Goal: Task Accomplishment & Management: Complete application form

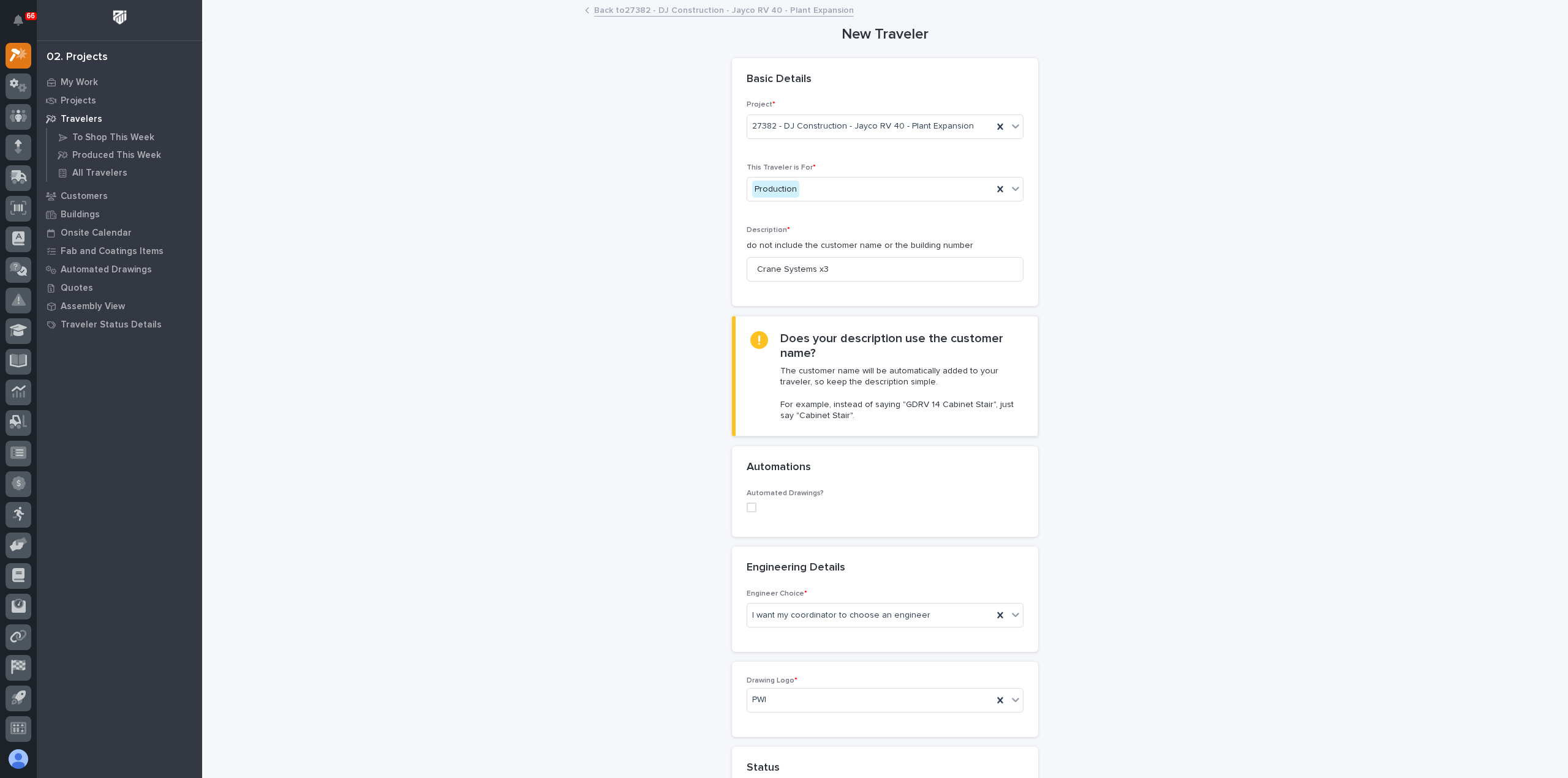
click at [625, 10] on link "Back to 27382 - DJ Construction - Jayco RV 40 - Plant Expansion" at bounding box center [724, 9] width 260 height 14
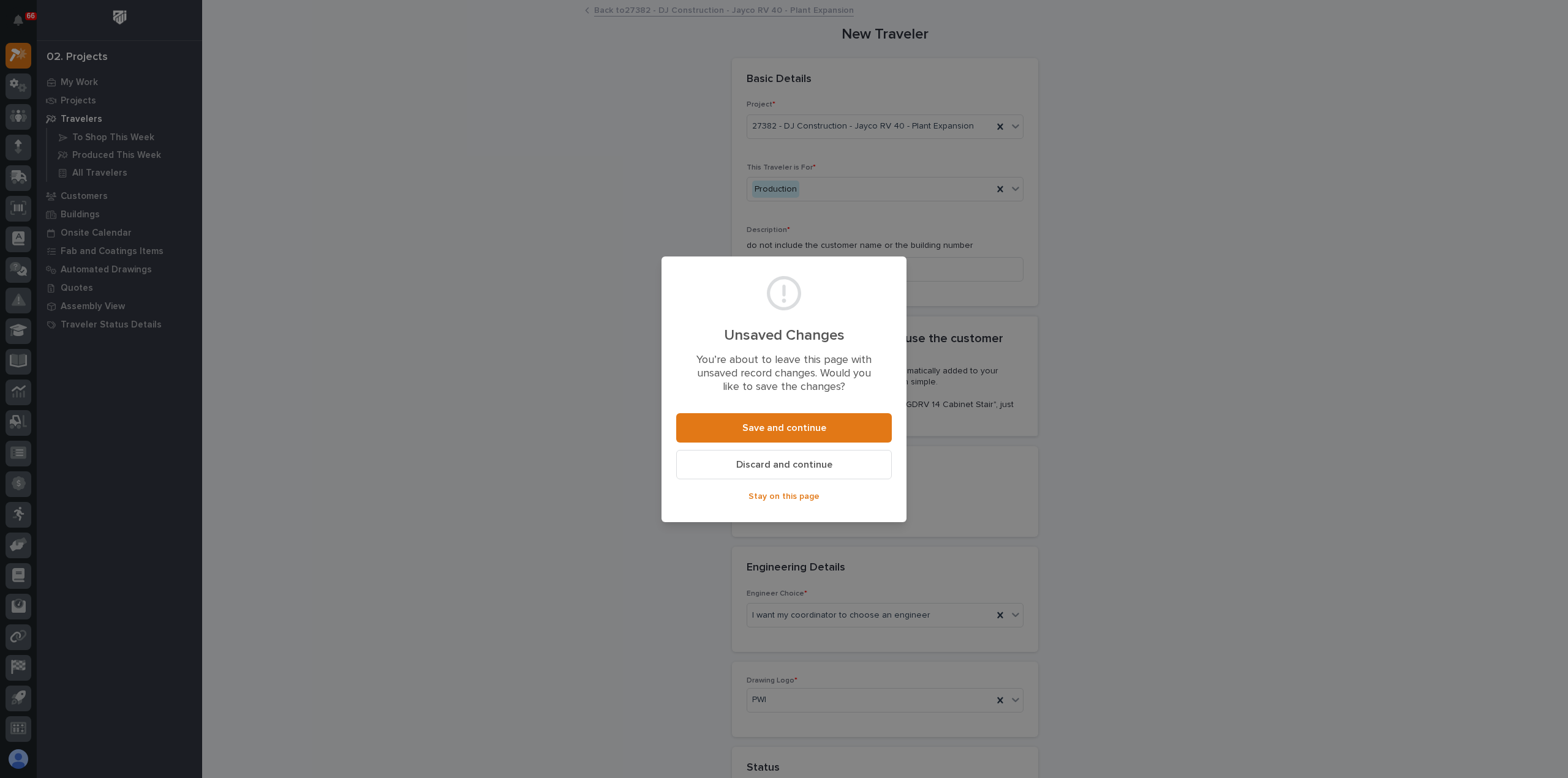
click at [801, 467] on span "Discard and continue" at bounding box center [784, 465] width 96 height 13
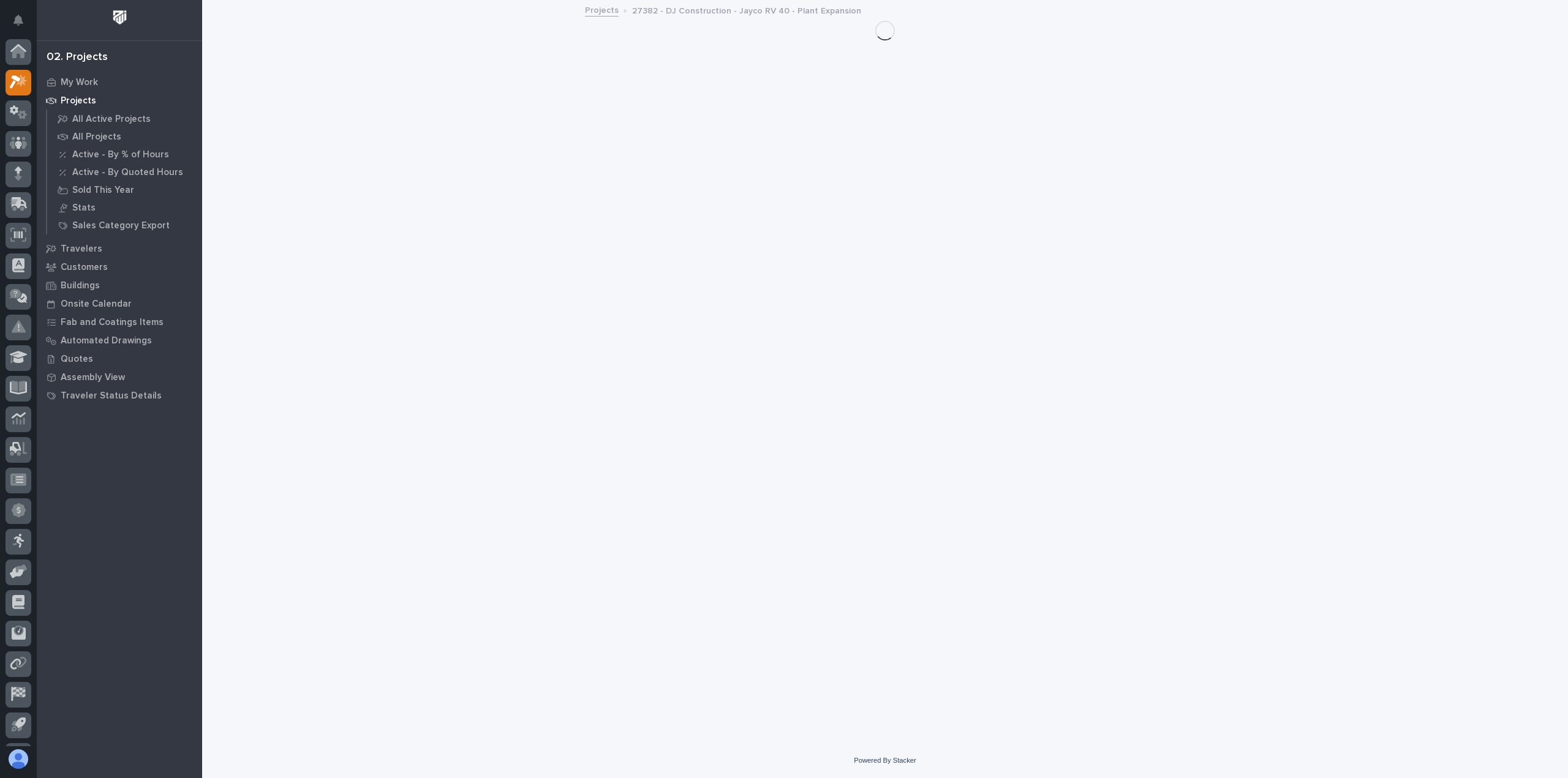
scroll to position [27, 0]
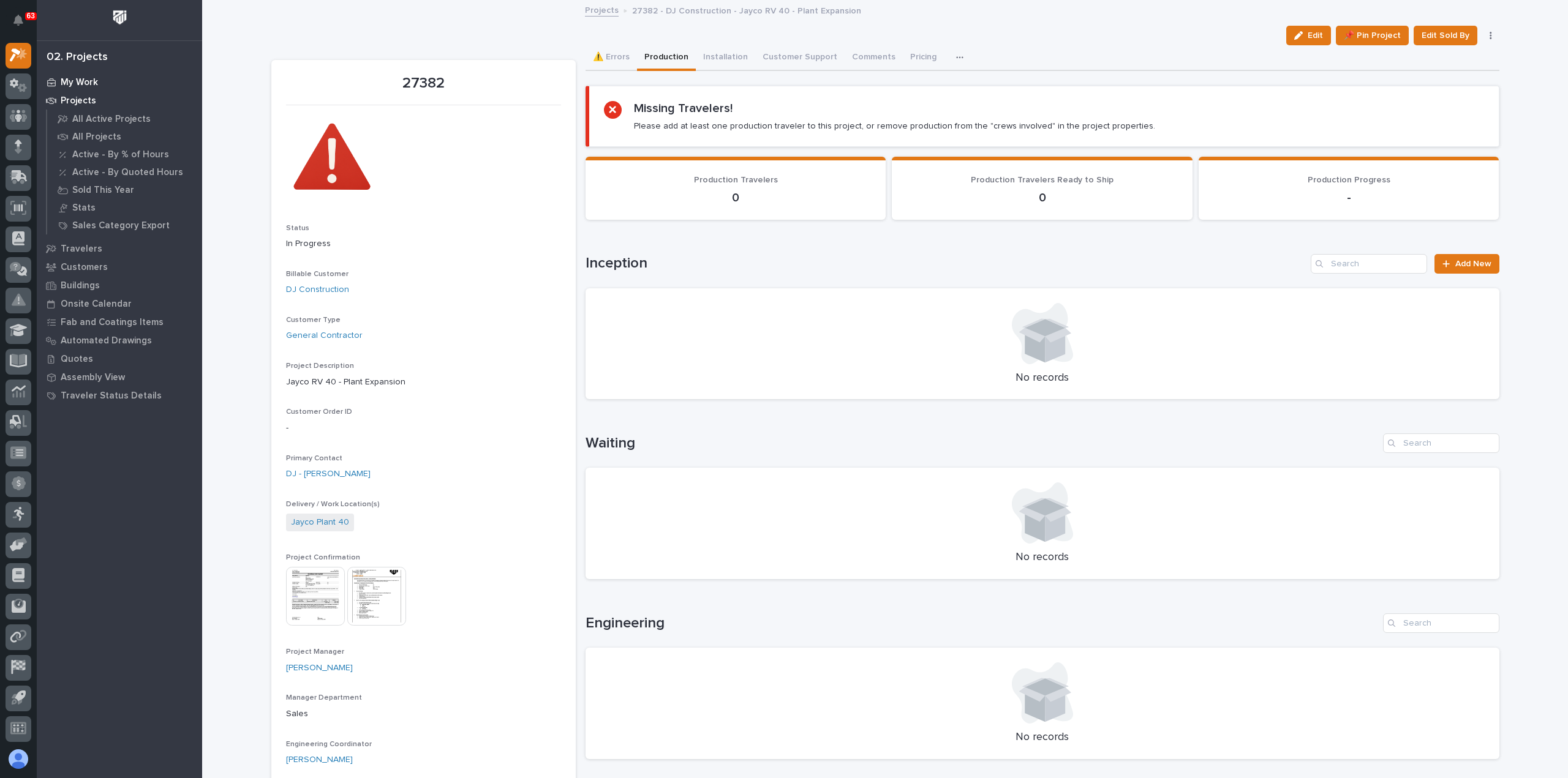
click at [76, 78] on p "My Work" at bounding box center [79, 83] width 37 height 11
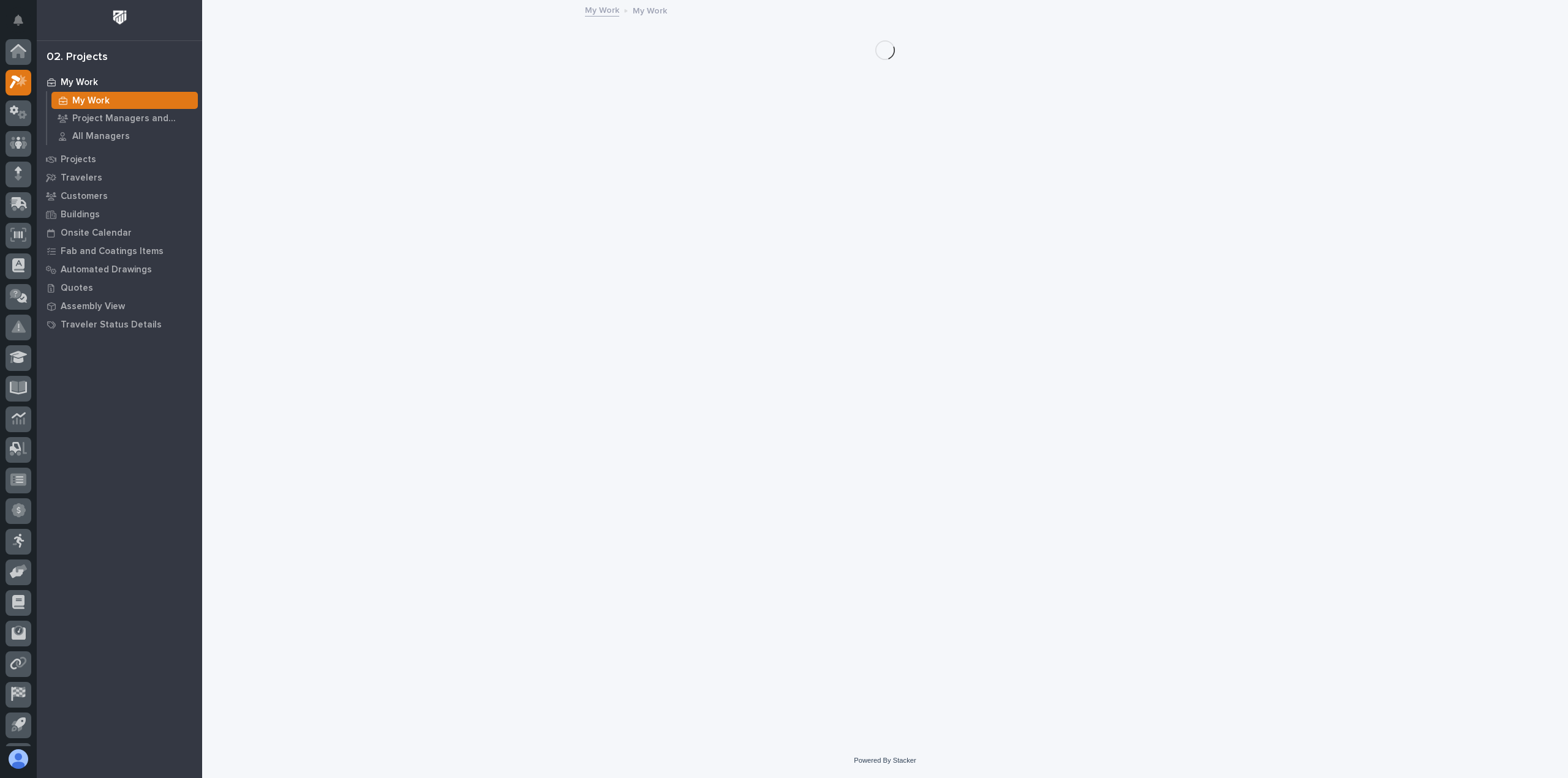
scroll to position [27, 0]
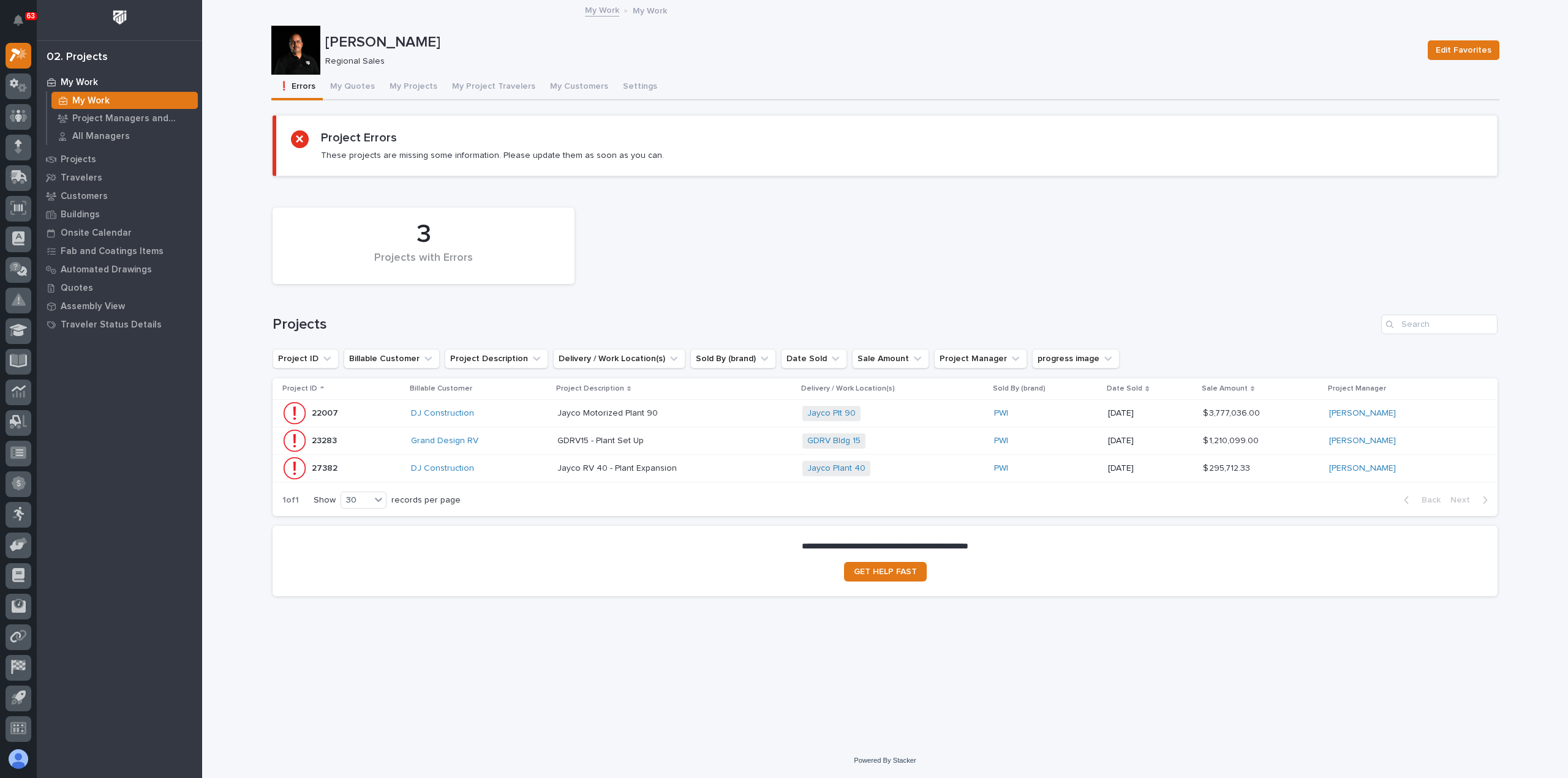
click at [729, 413] on p at bounding box center [664, 413] width 214 height 10
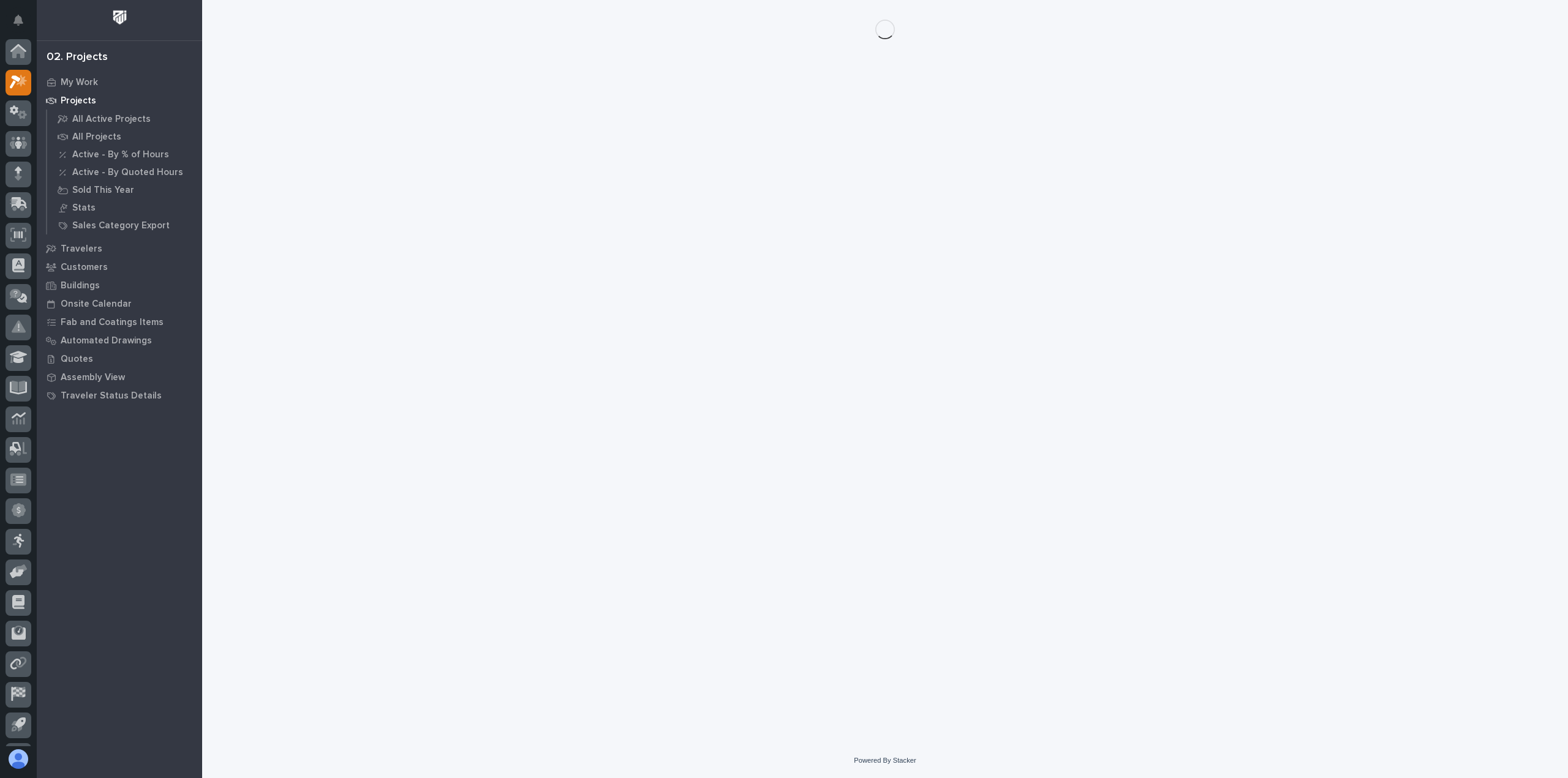
scroll to position [27, 0]
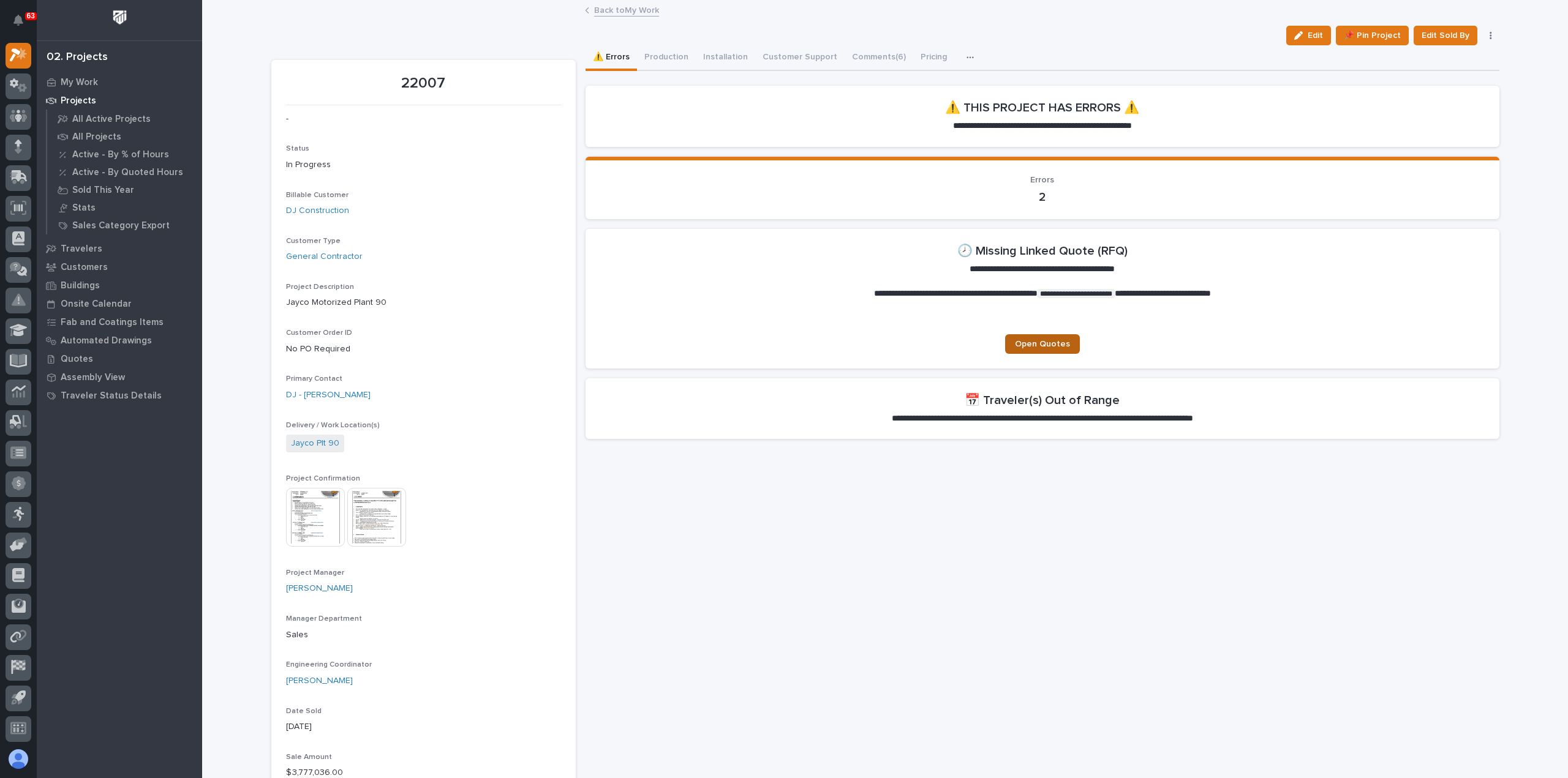
click at [1048, 340] on span "Open Quotes" at bounding box center [1043, 344] width 55 height 9
click at [82, 77] on p "My Work" at bounding box center [79, 83] width 37 height 11
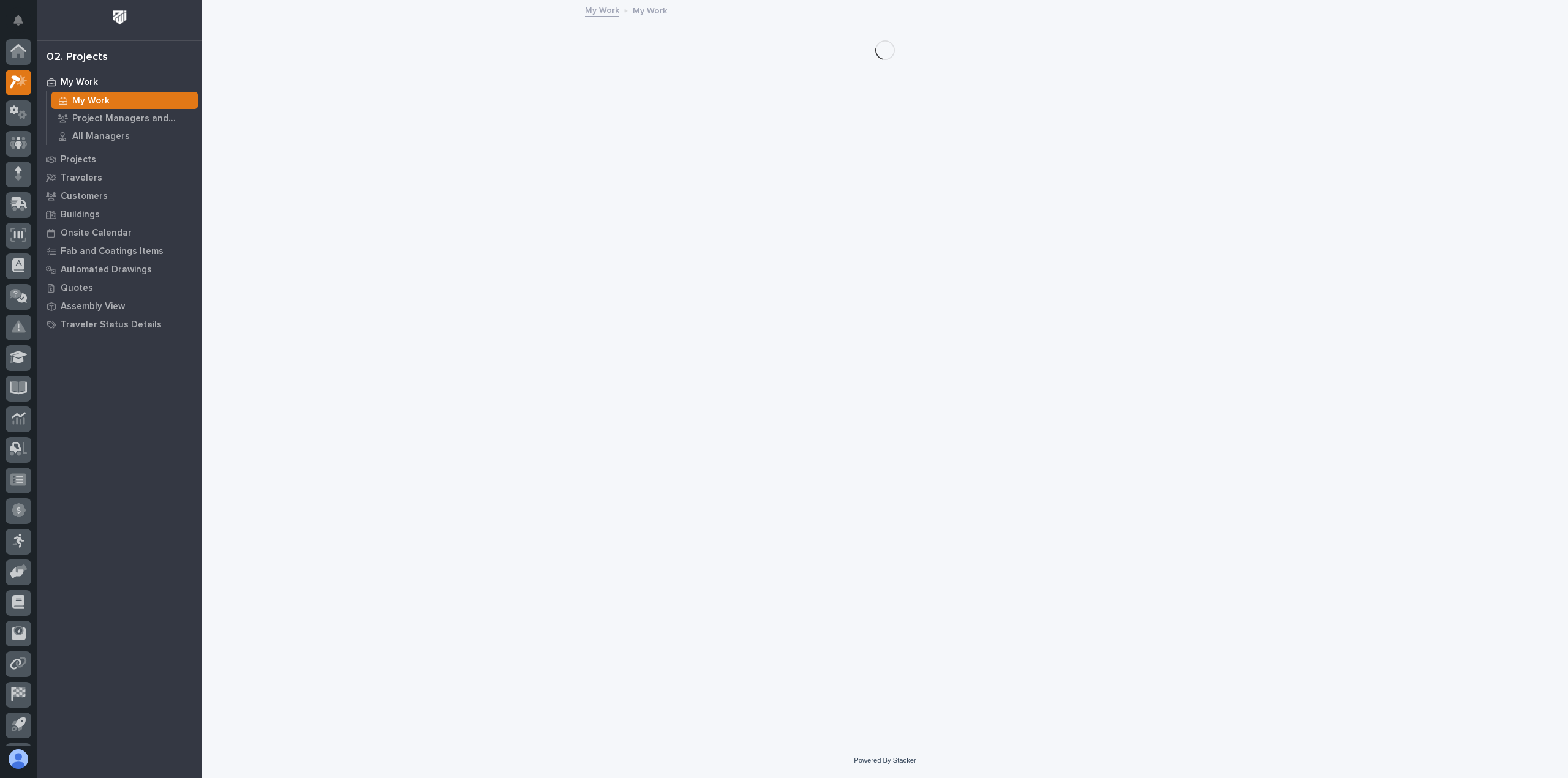
scroll to position [27, 0]
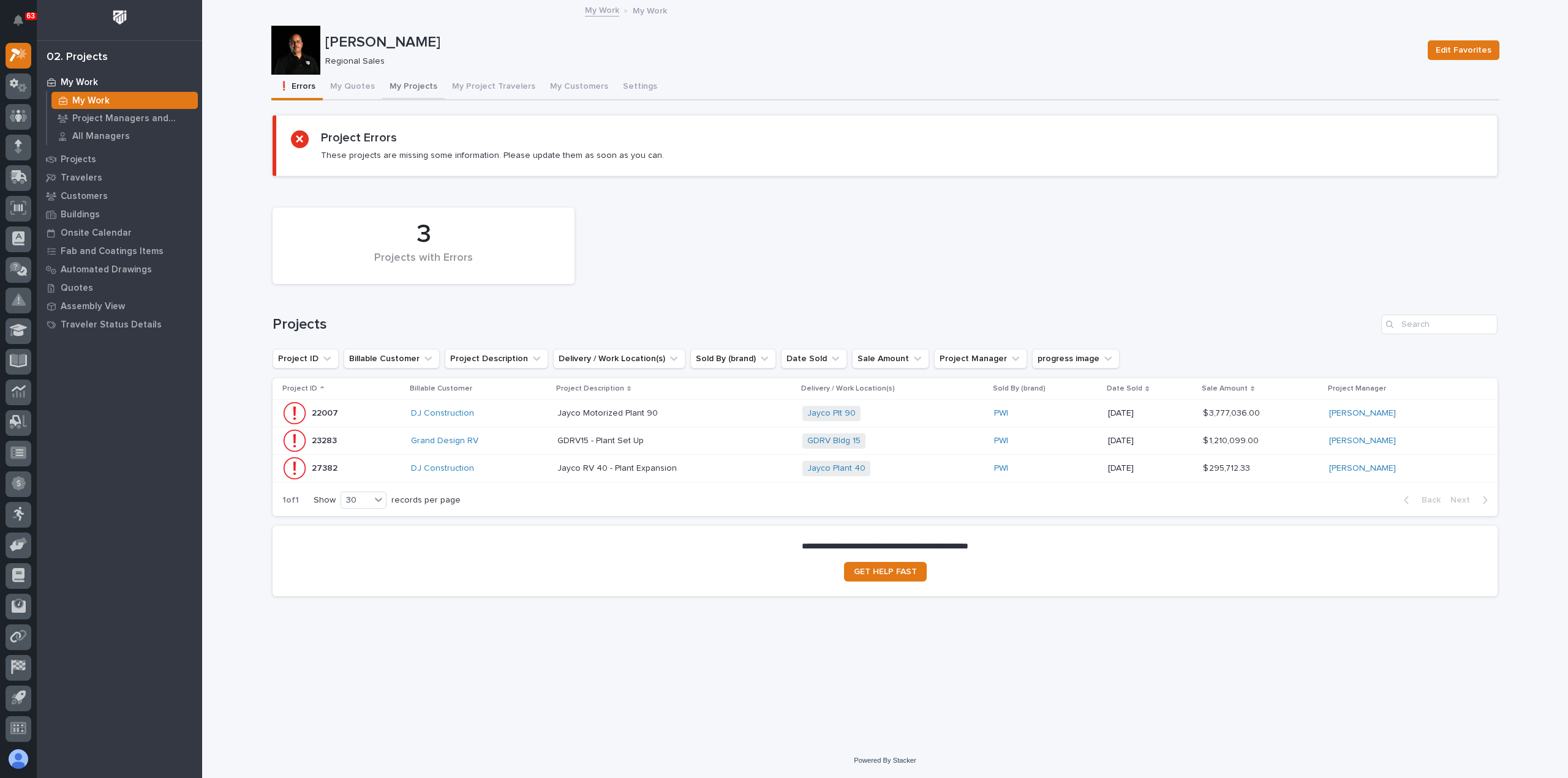
click at [400, 85] on button "My Projects" at bounding box center [414, 88] width 63 height 26
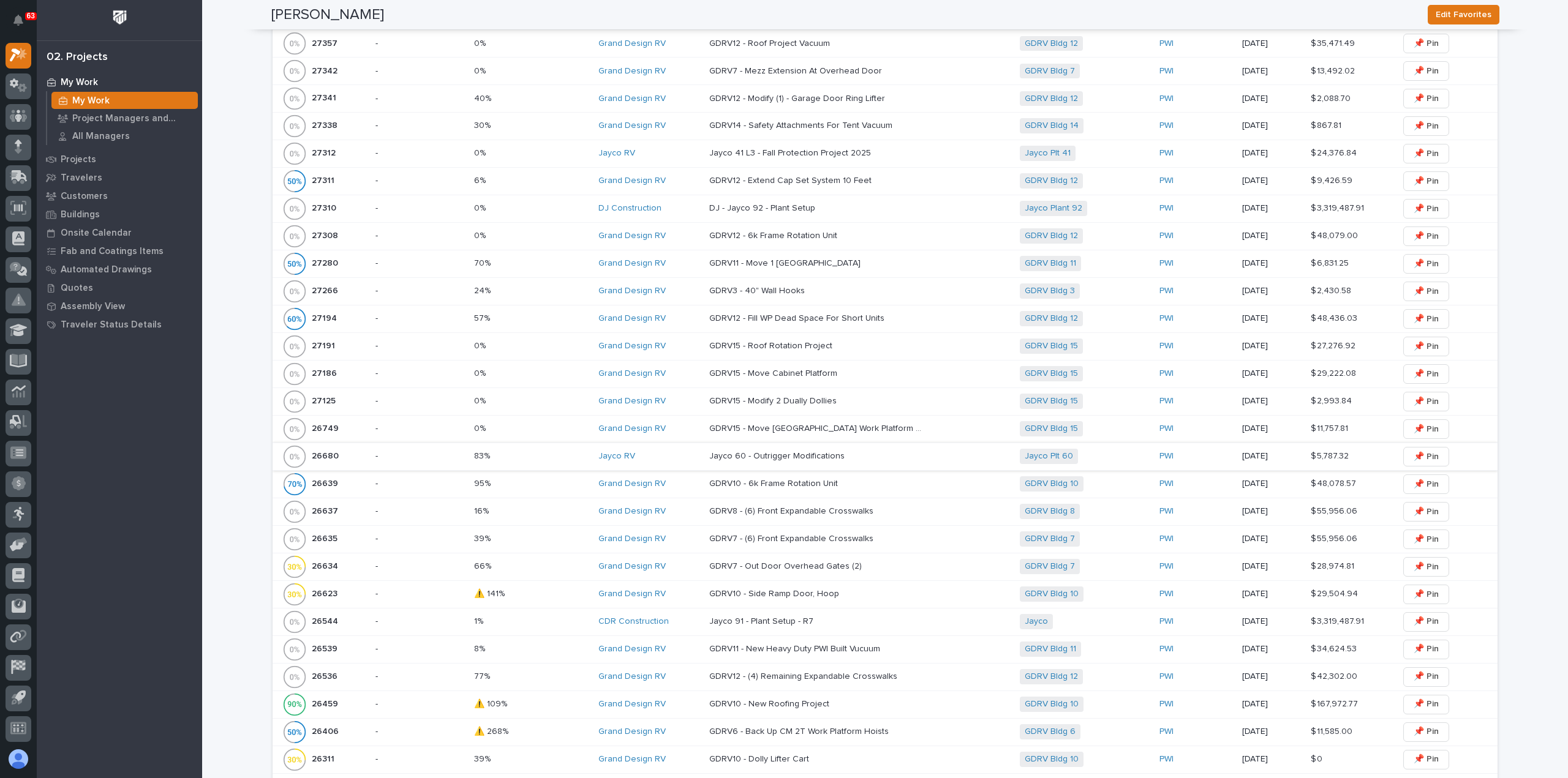
scroll to position [490, 0]
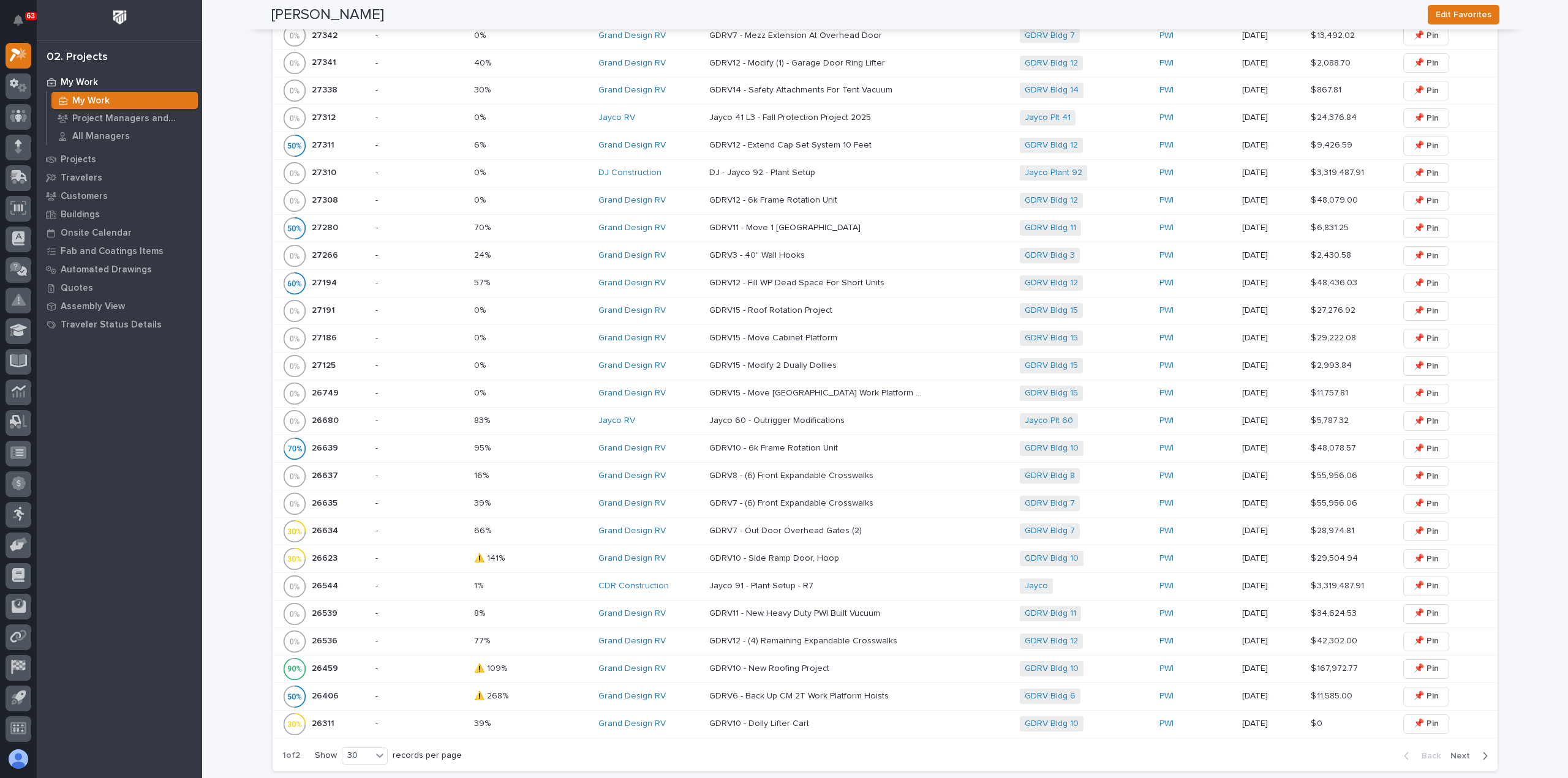
click at [665, 581] on div "CDR Construction" at bounding box center [649, 586] width 101 height 10
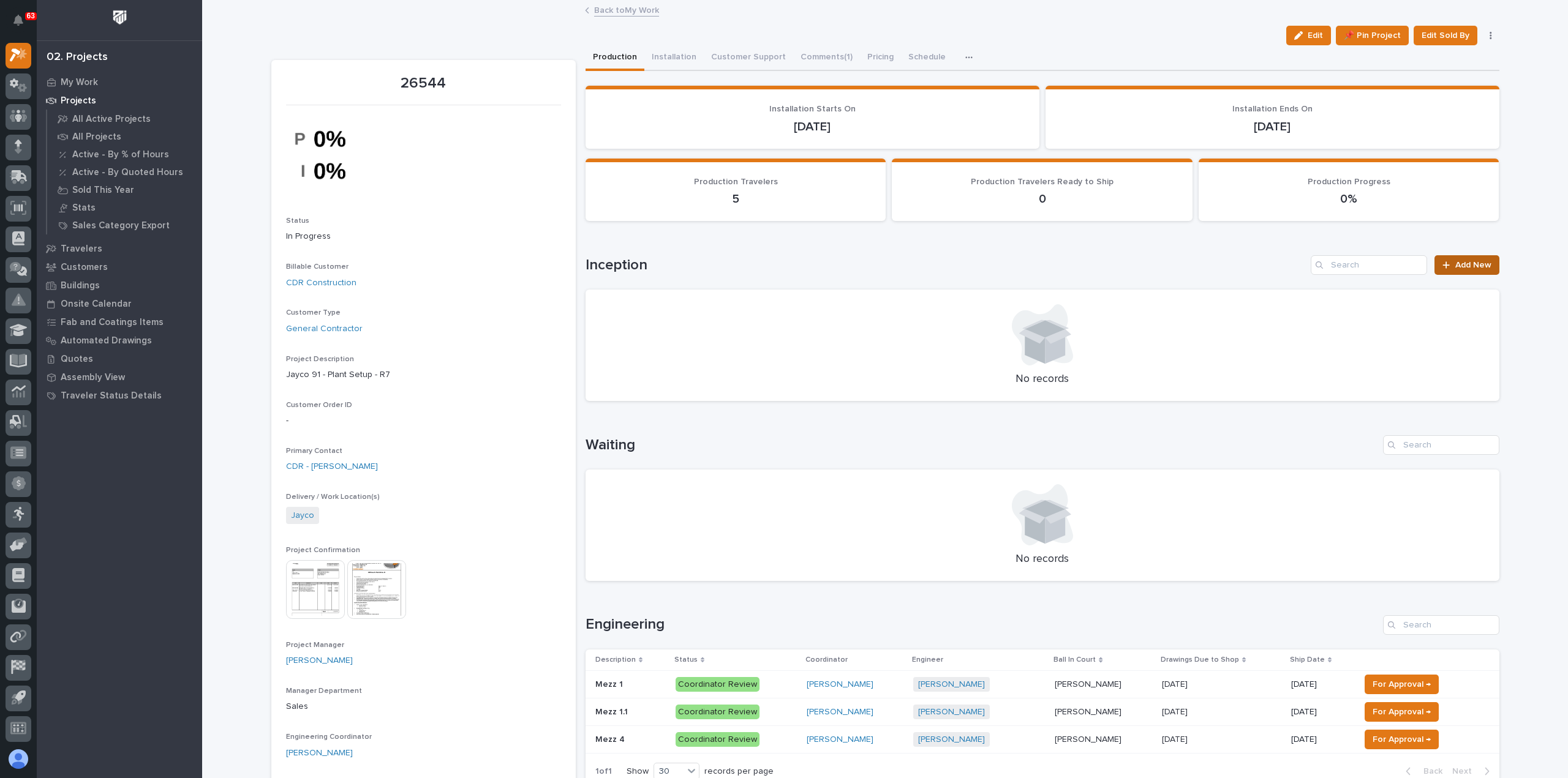
click at [1462, 266] on span "Add New" at bounding box center [1473, 265] width 36 height 9
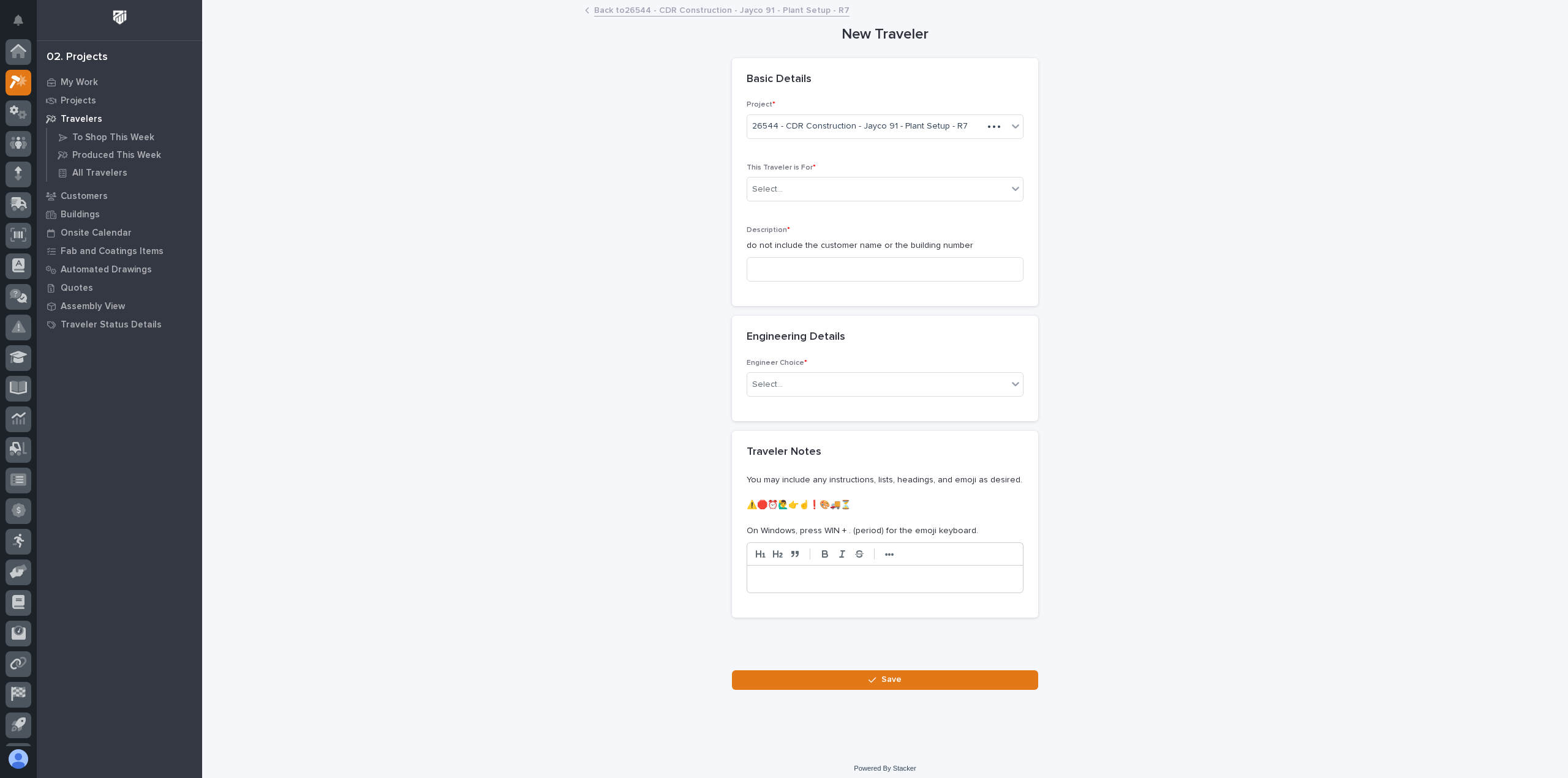
scroll to position [27, 0]
click at [863, 190] on div "Select..." at bounding box center [877, 189] width 261 height 20
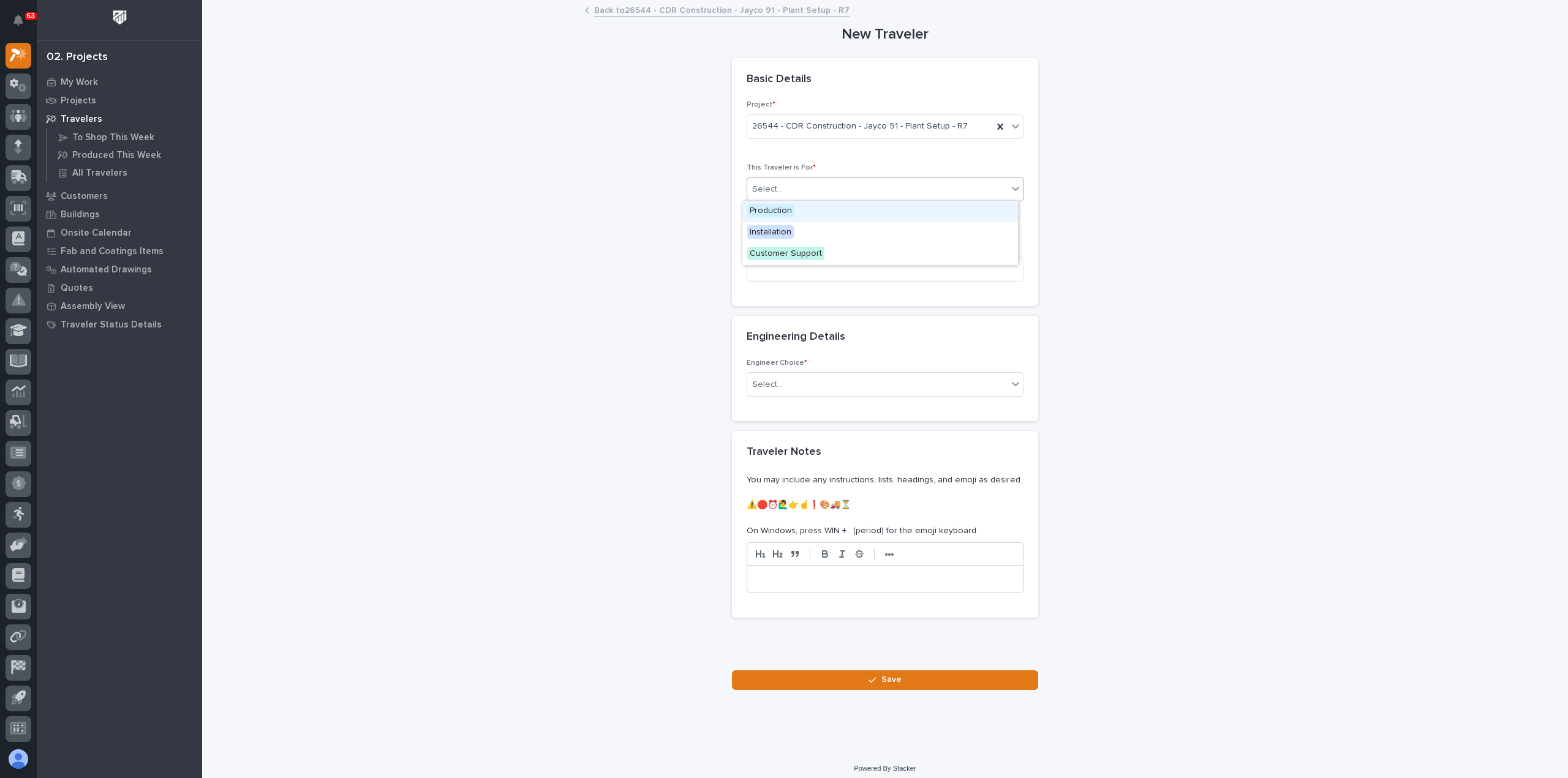
click at [858, 209] on div "Production" at bounding box center [880, 211] width 276 height 21
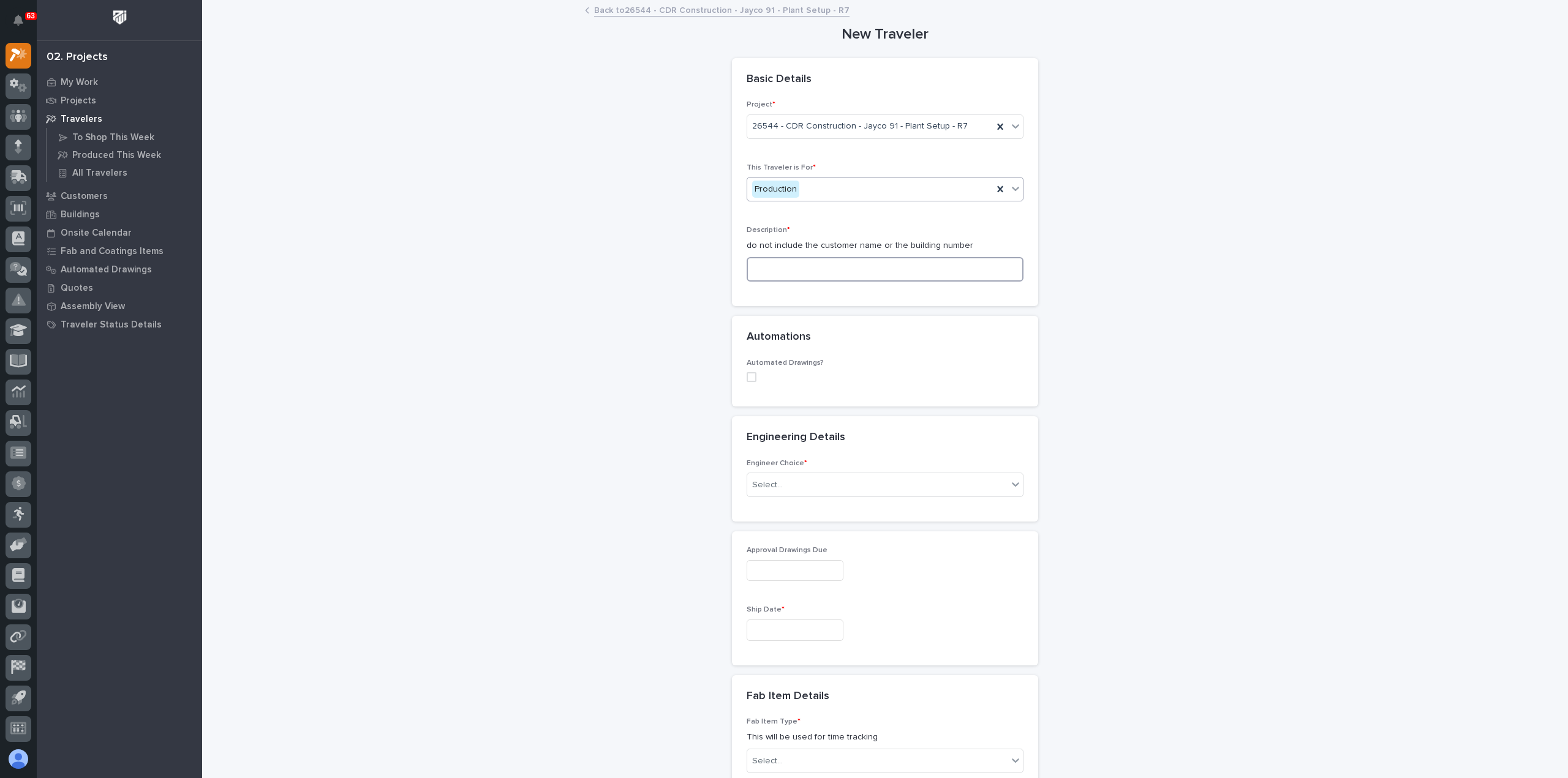
click at [836, 275] on input at bounding box center [885, 270] width 277 height 25
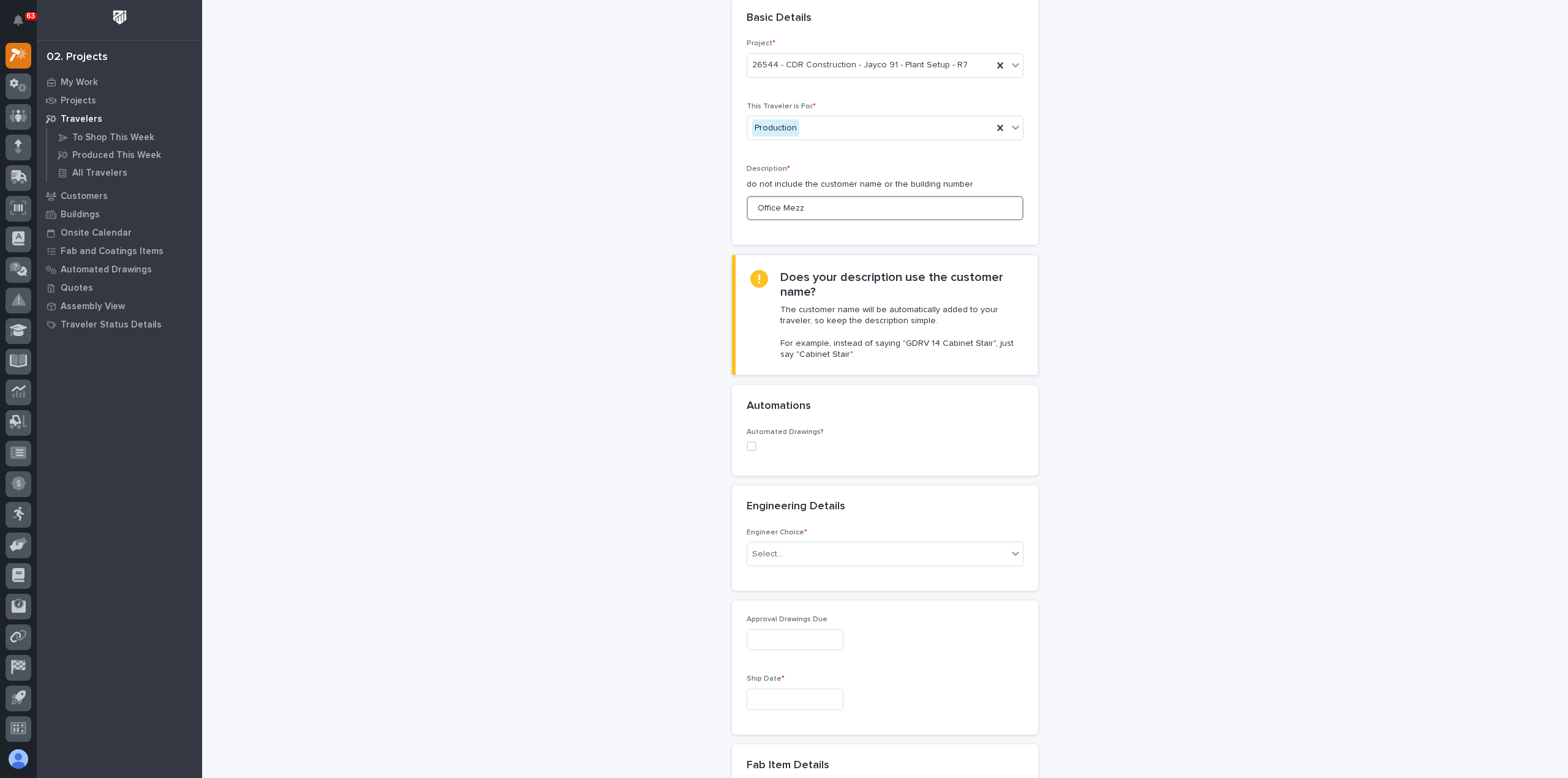
scroll to position [122, 0]
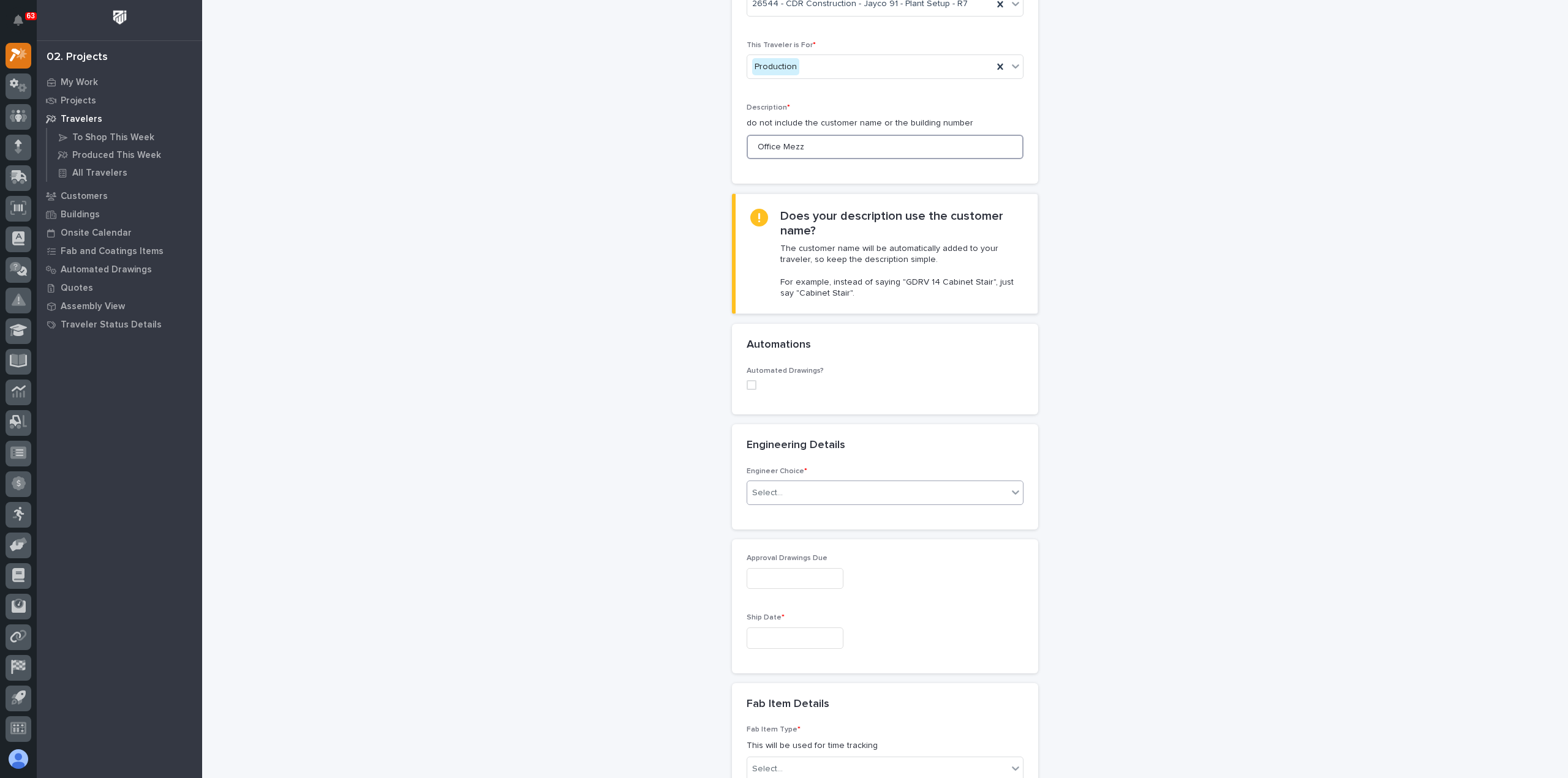
type input "Office Mezz"
click at [847, 499] on div "Select..." at bounding box center [877, 493] width 261 height 20
drag, startPoint x: 844, startPoint y: 524, endPoint x: 844, endPoint y: 534, distance: 10.0
click at [844, 534] on div "I want my coordinator to choose an engineer" at bounding box center [880, 535] width 276 height 21
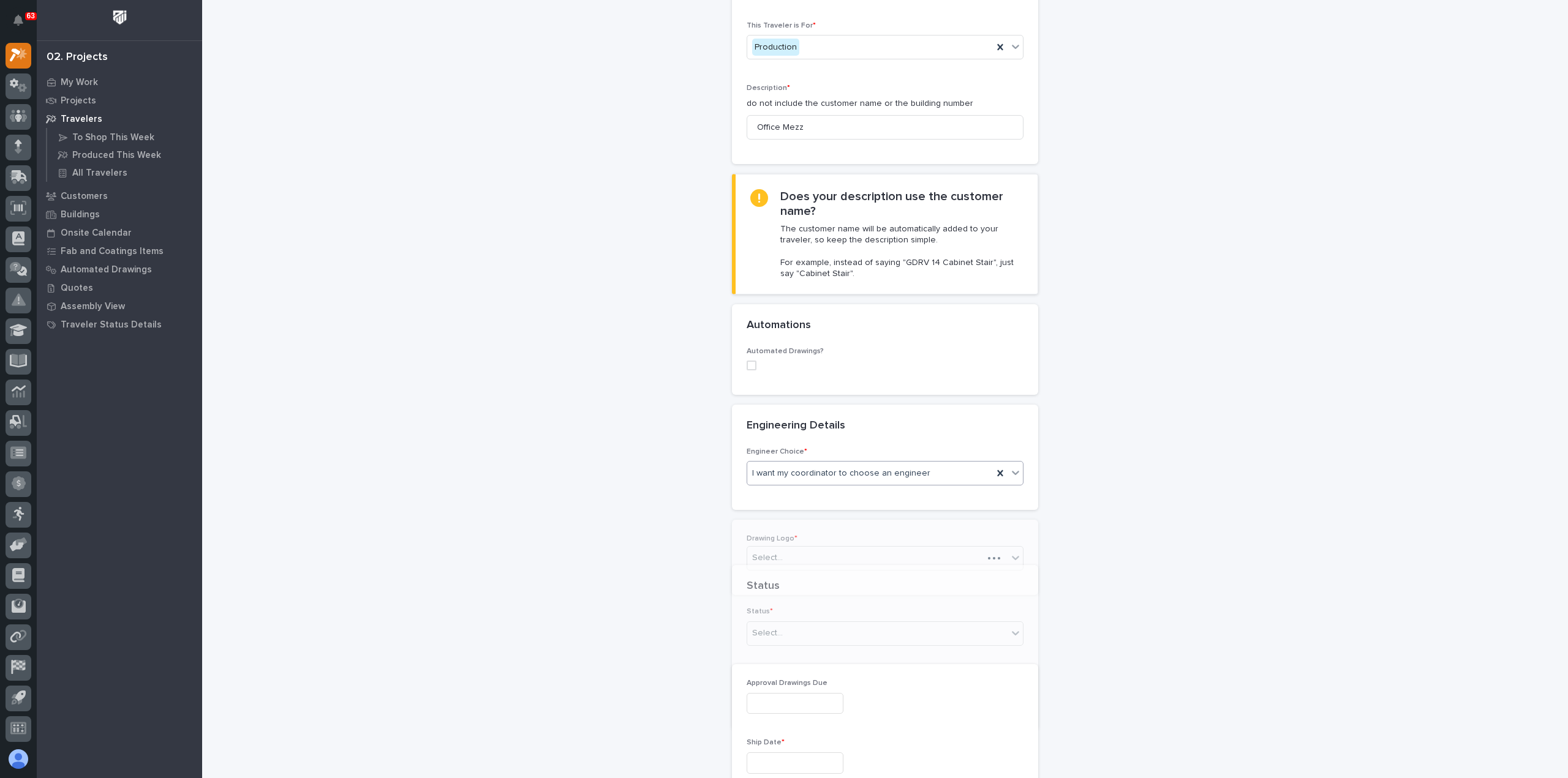
scroll to position [251, 0]
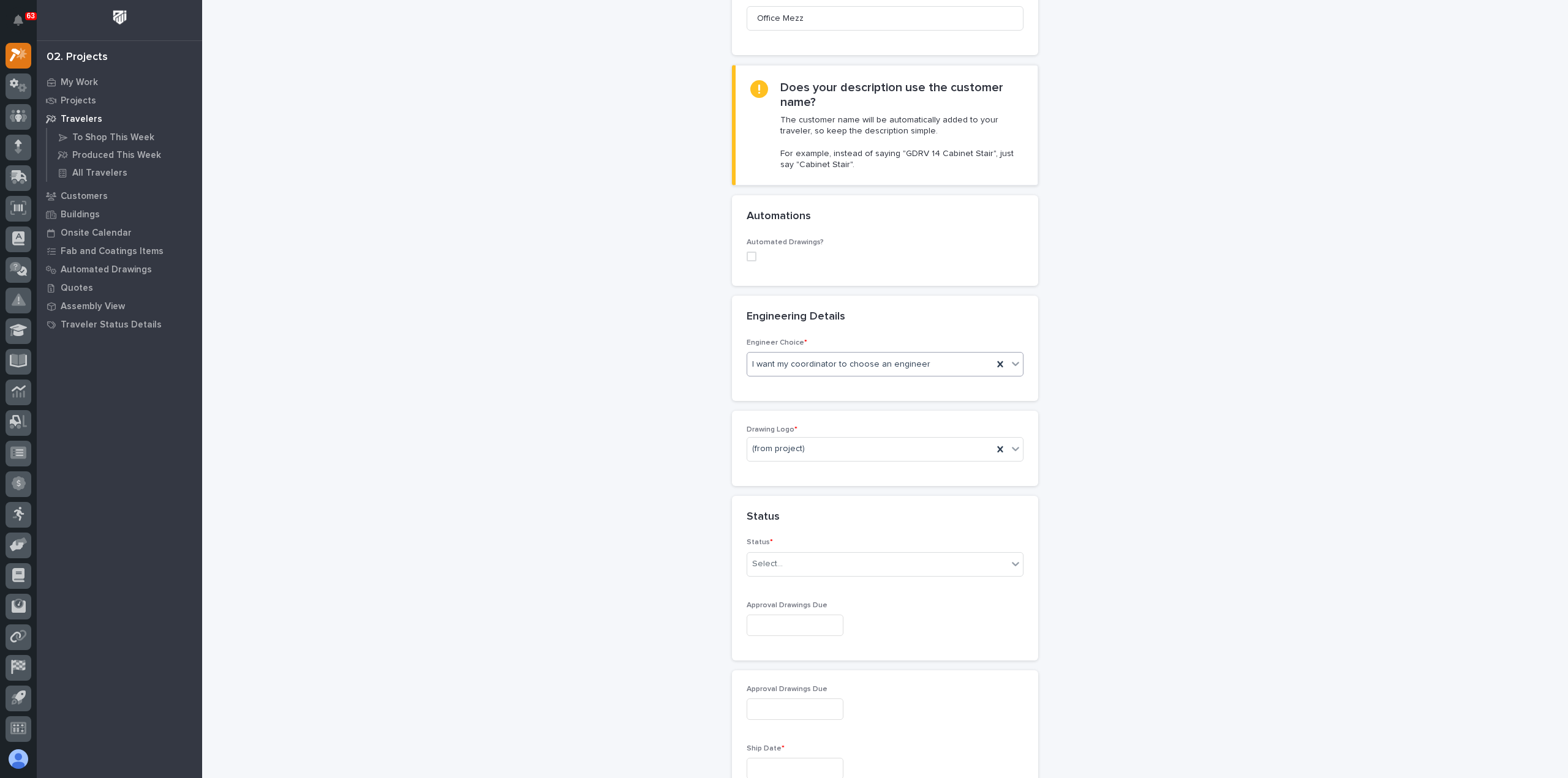
click at [862, 358] on span "I want my coordinator to choose an engineer" at bounding box center [841, 364] width 178 height 13
click at [839, 430] on div "I know who will draw this" at bounding box center [880, 428] width 276 height 21
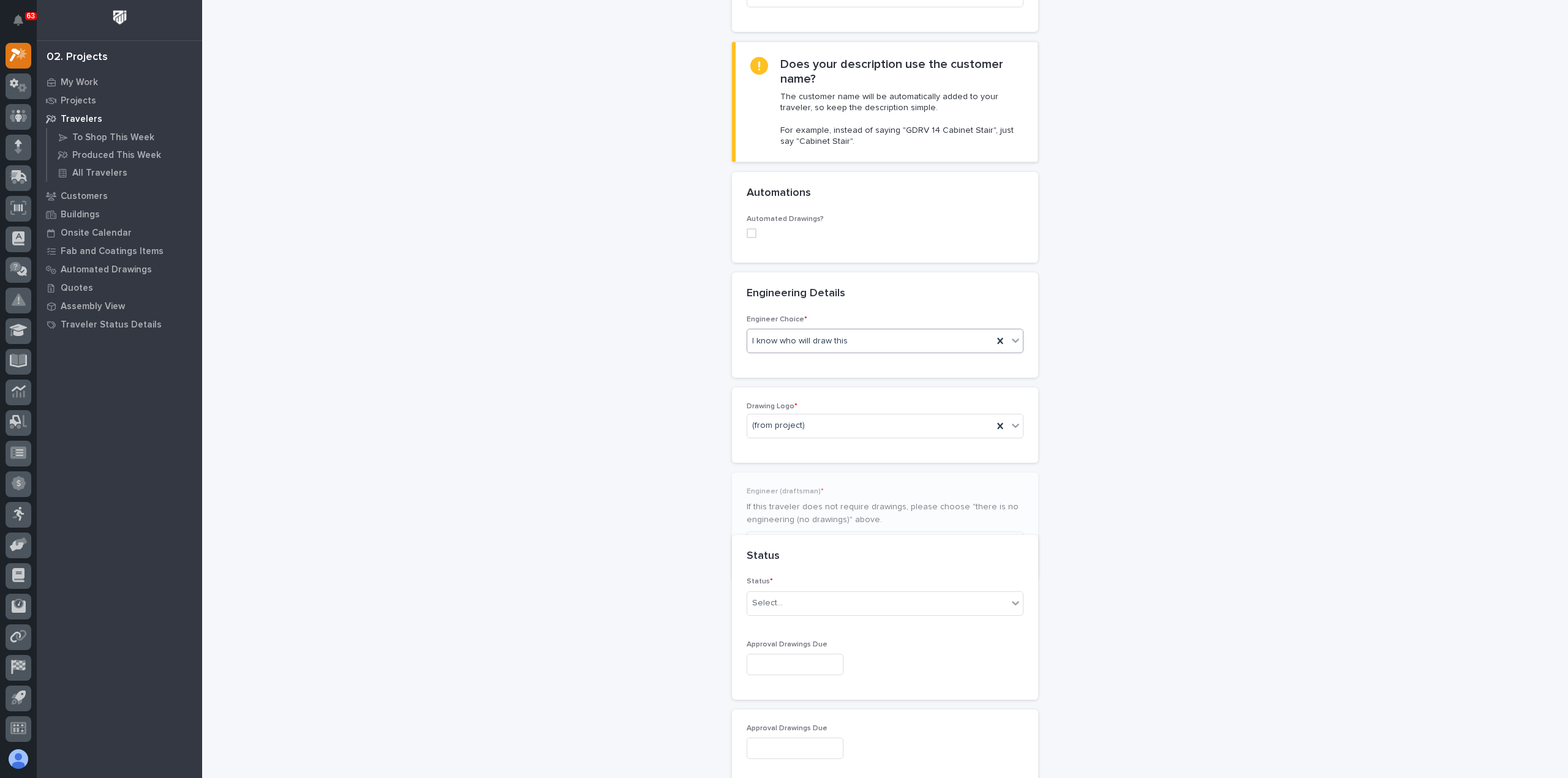
scroll to position [309, 0]
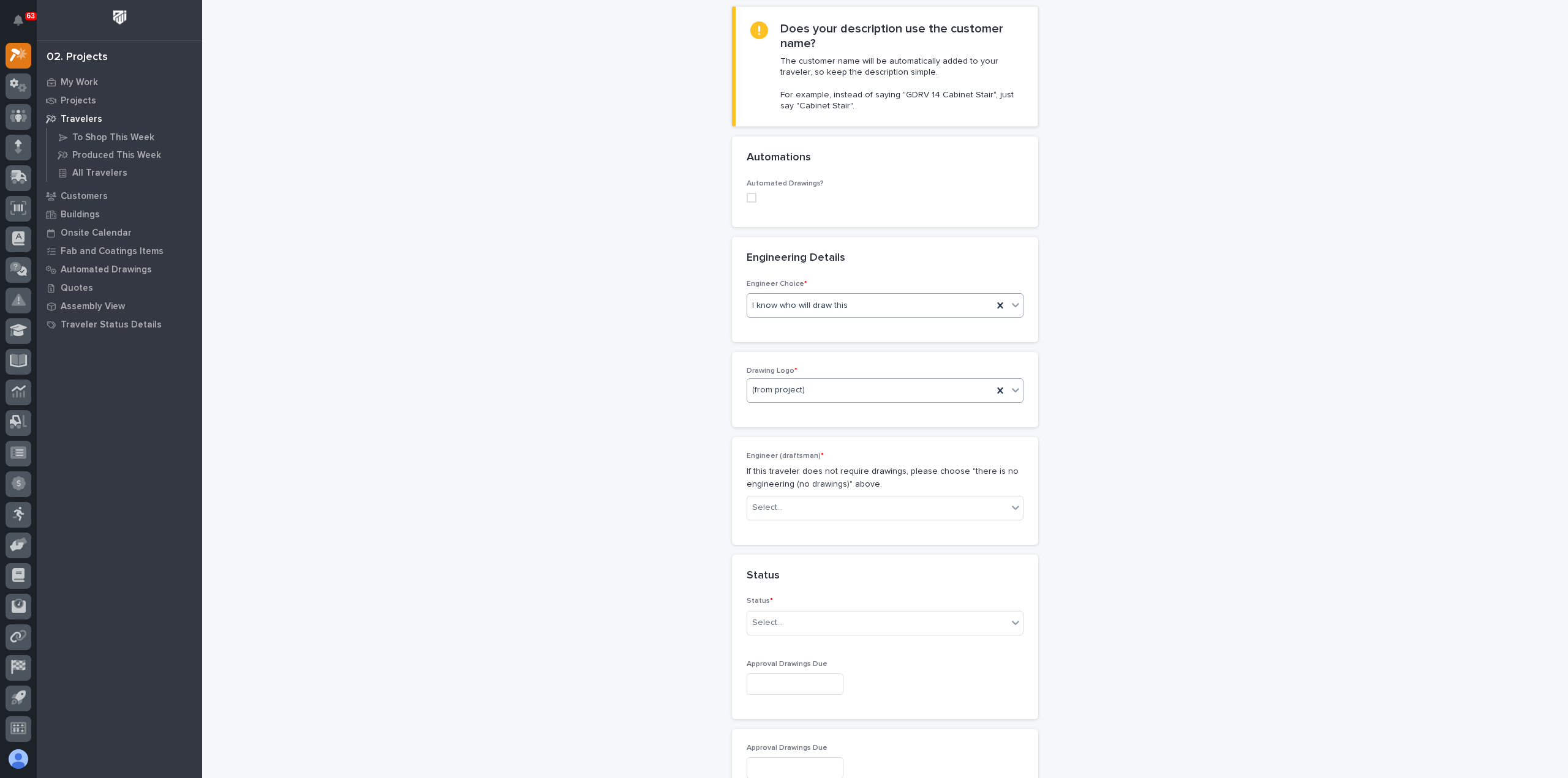
click at [820, 396] on div "(from project)" at bounding box center [870, 390] width 246 height 20
click at [813, 461] on div "PWI" at bounding box center [880, 454] width 276 height 21
click at [818, 511] on div "Select..." at bounding box center [877, 508] width 261 height 20
click at [811, 607] on div "[PERSON_NAME]" at bounding box center [880, 605] width 276 height 21
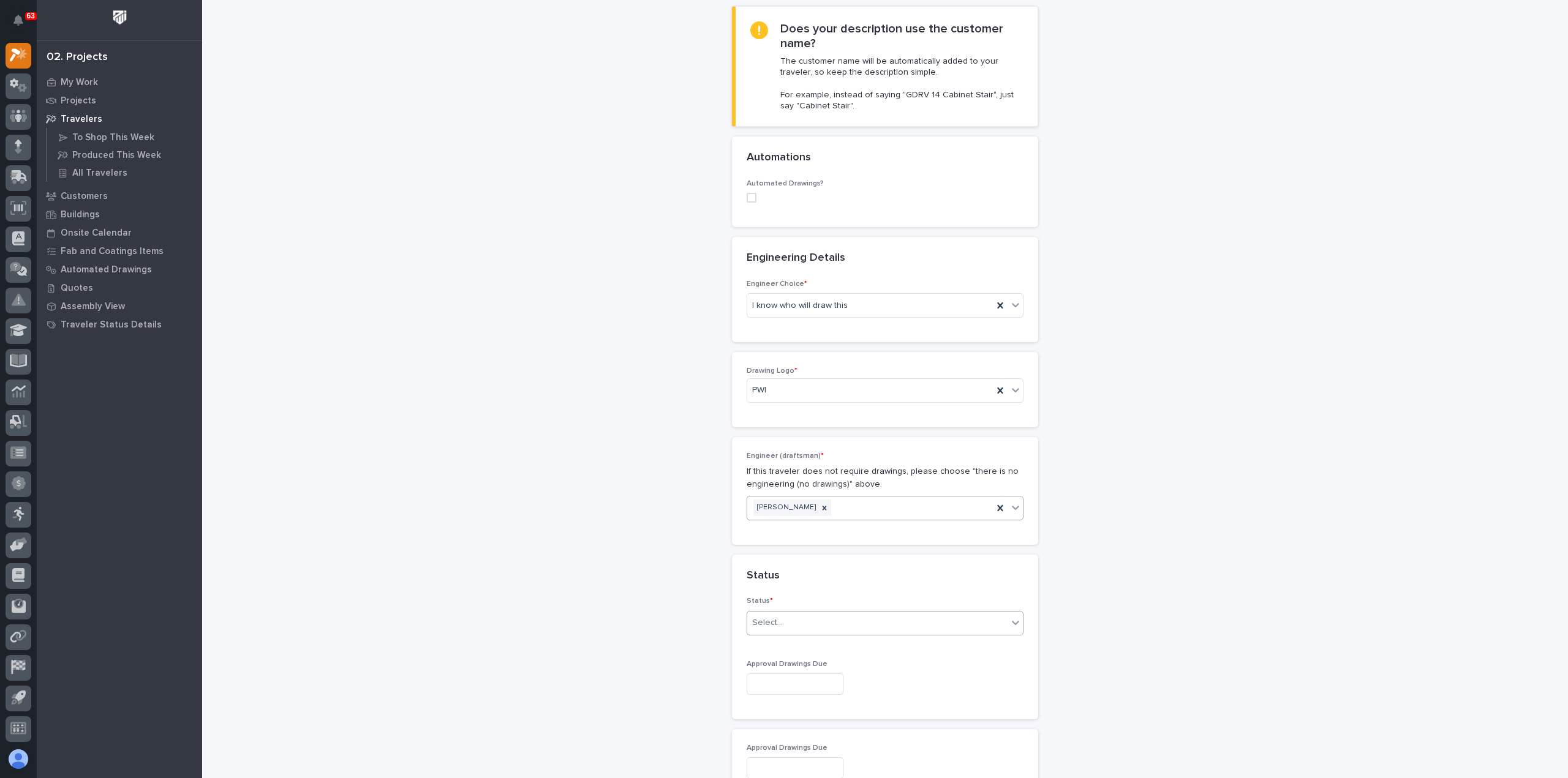
click at [804, 620] on div "Select..." at bounding box center [877, 623] width 261 height 20
click at [798, 664] on div "To Engineer" at bounding box center [880, 664] width 276 height 21
click at [813, 687] on input "text" at bounding box center [795, 684] width 97 height 21
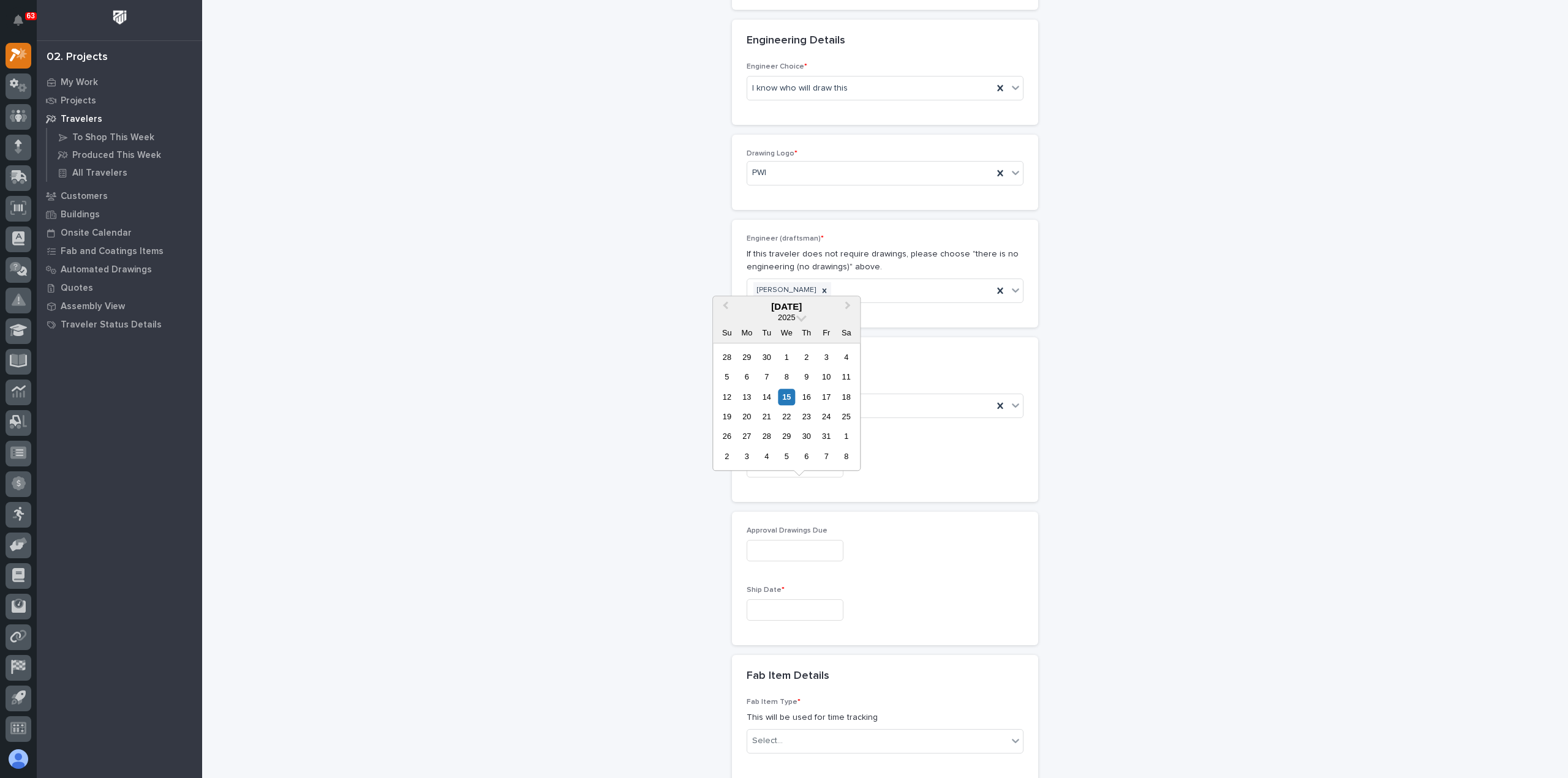
scroll to position [554, 0]
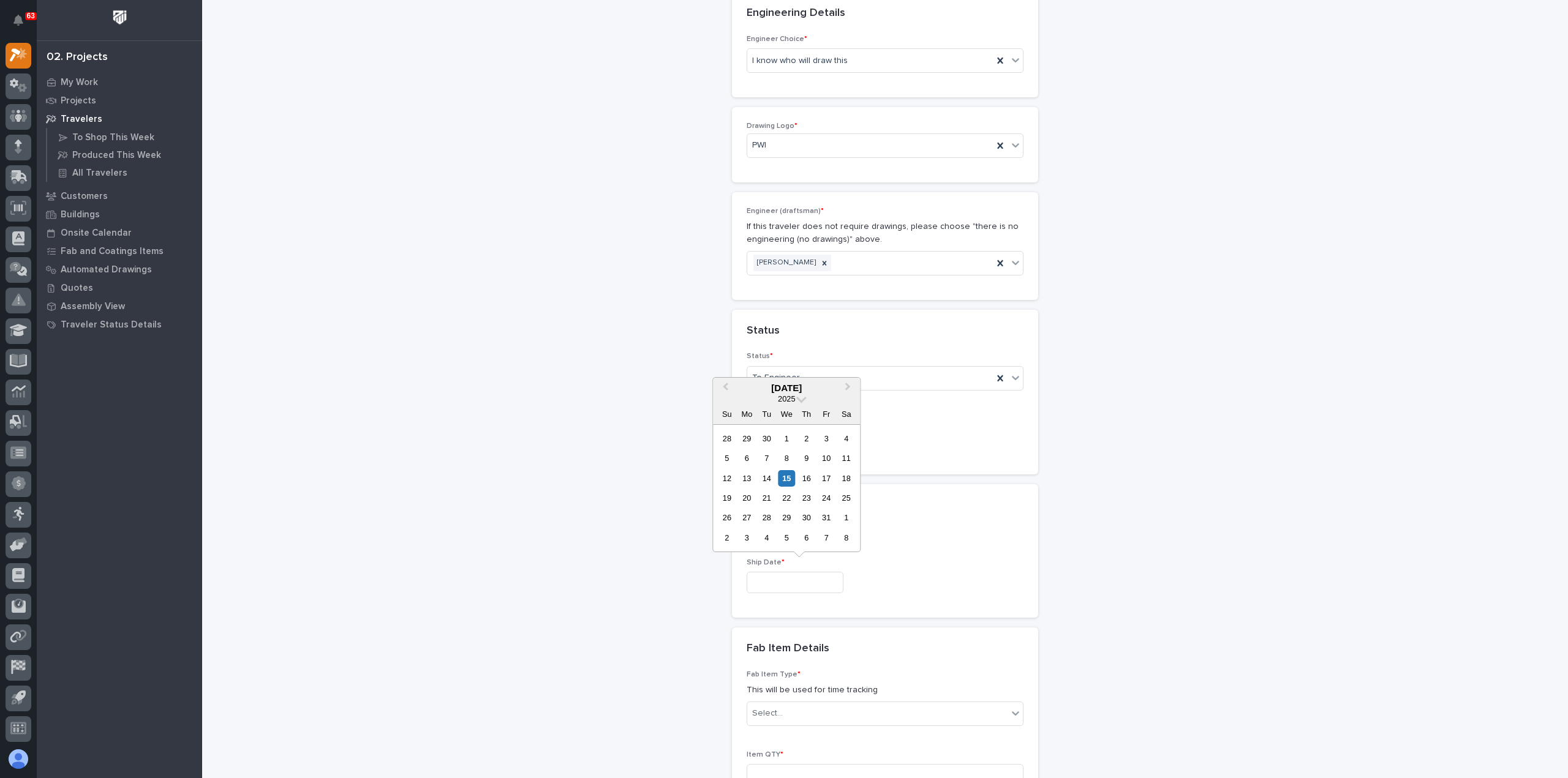
click at [778, 582] on input "text" at bounding box center [795, 582] width 97 height 21
click at [848, 386] on span "Next Month" at bounding box center [848, 388] width 0 height 16
click at [748, 451] on div "8" at bounding box center [747, 458] width 17 height 17
type input "**********"
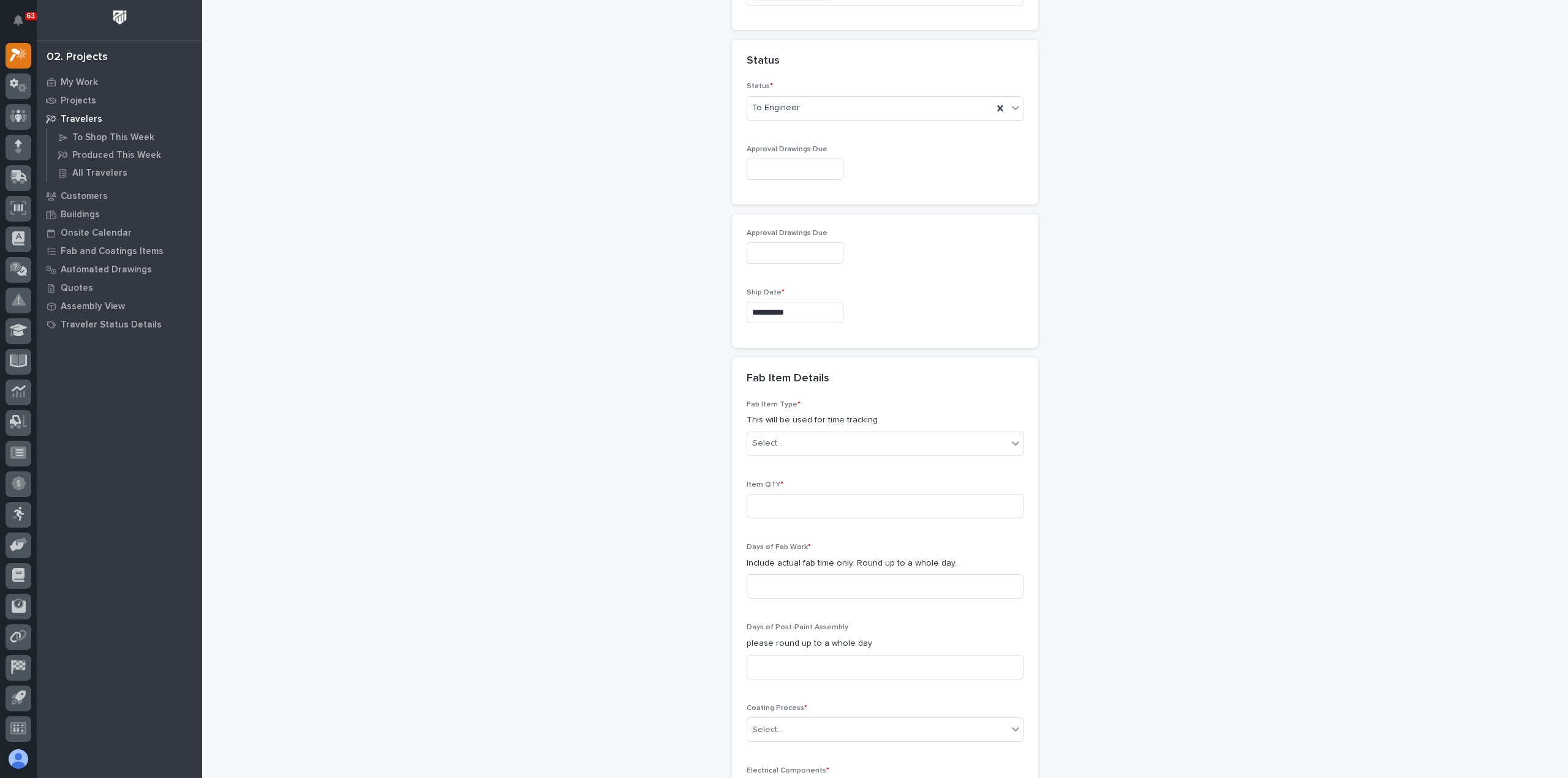
scroll to position [861, 0]
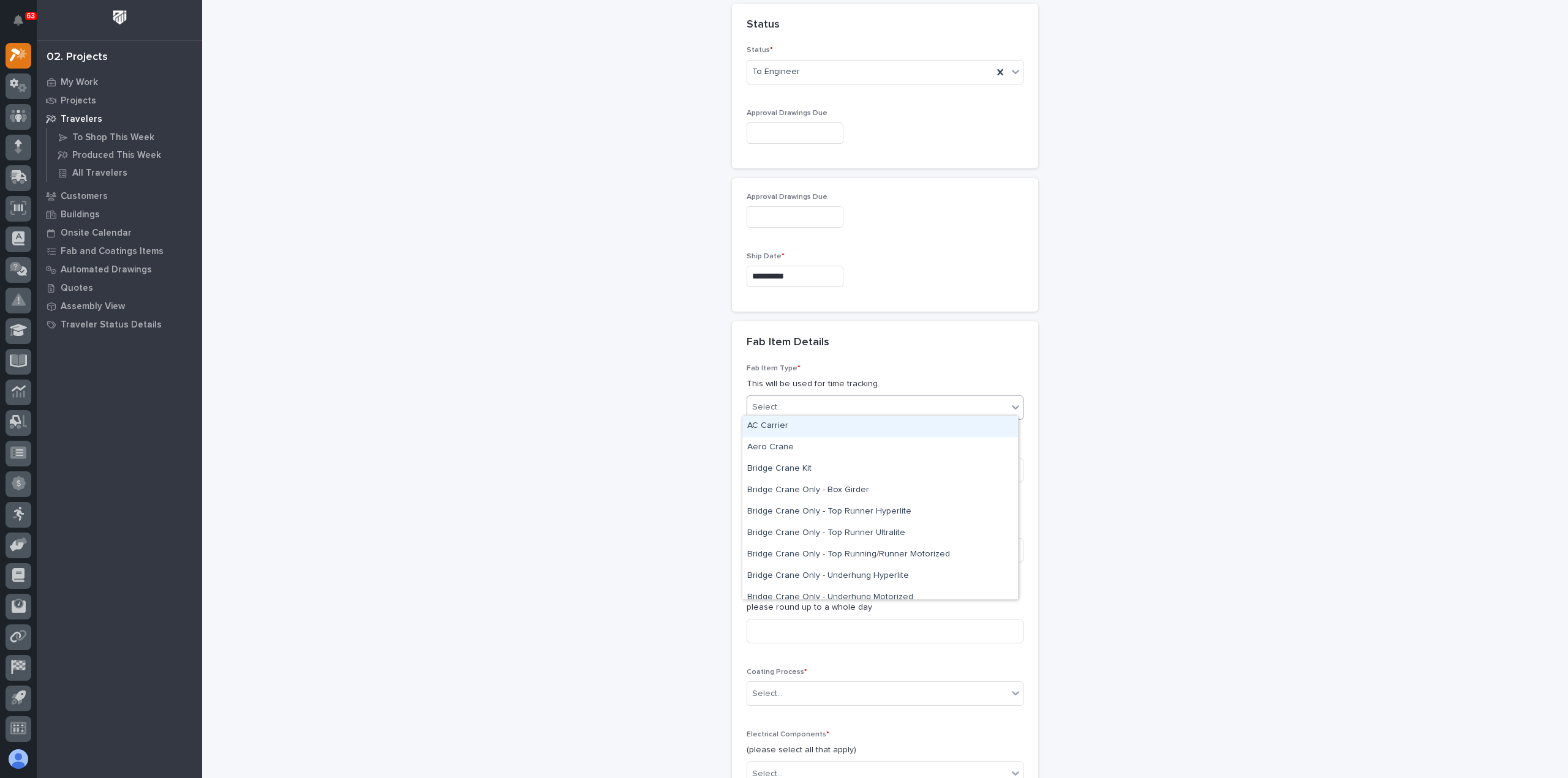
click at [842, 404] on div "Select..." at bounding box center [877, 407] width 261 height 20
click at [811, 453] on div "Mezzanine Package" at bounding box center [880, 457] width 276 height 21
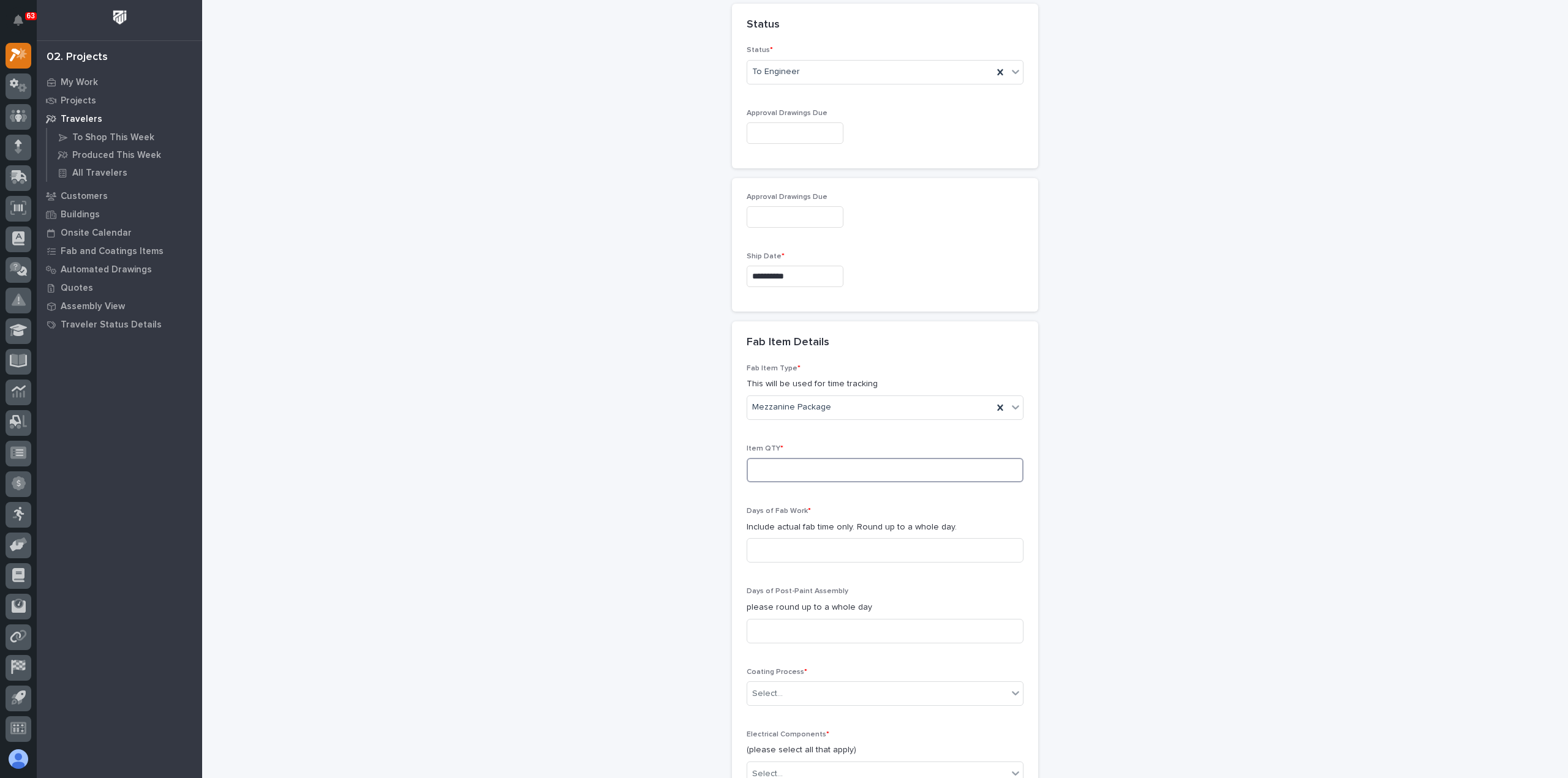
click at [812, 470] on input at bounding box center [885, 470] width 277 height 25
type input "1"
click at [809, 551] on input at bounding box center [885, 550] width 277 height 25
type input "2"
click at [813, 630] on input at bounding box center [885, 631] width 277 height 25
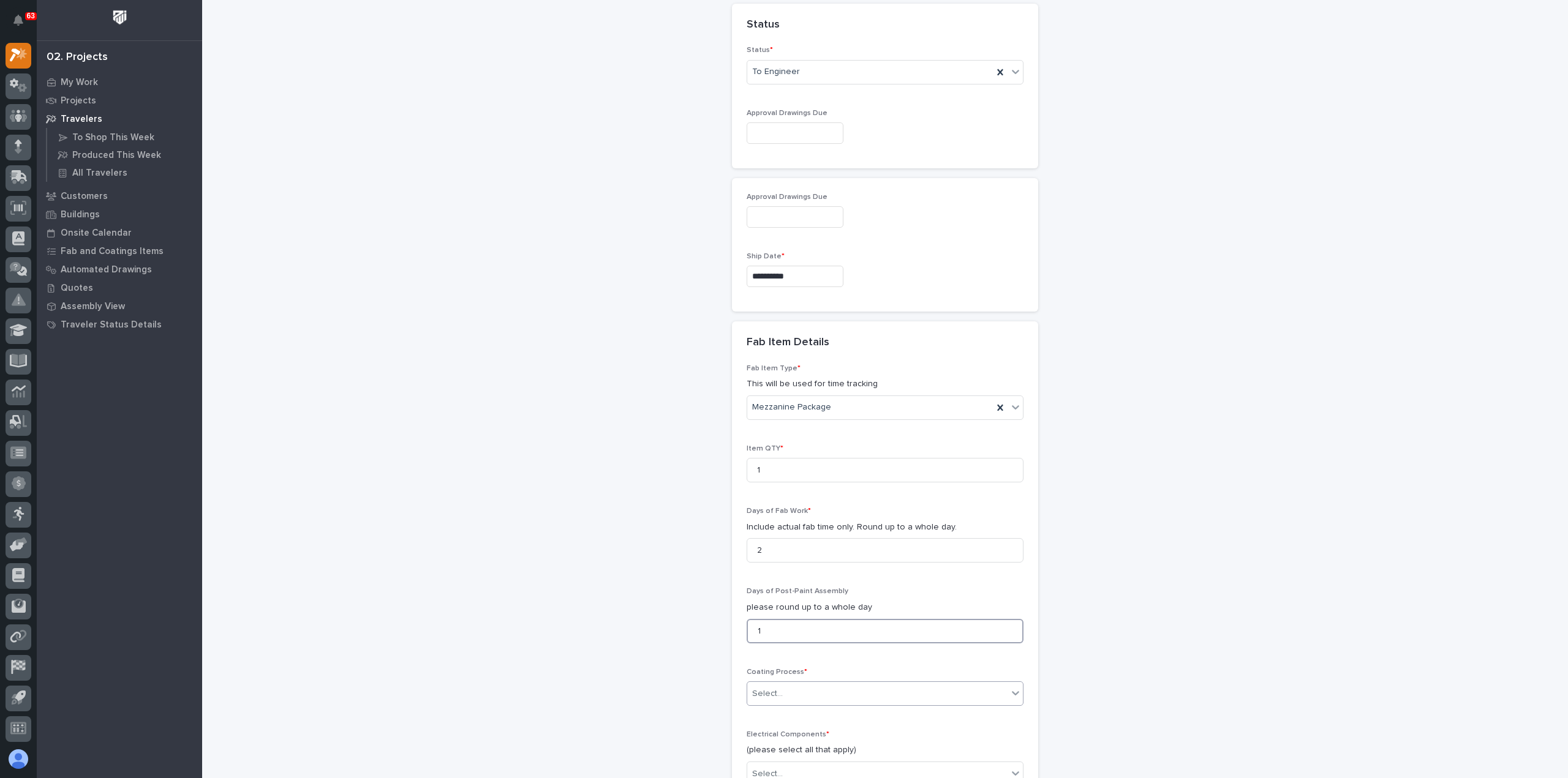
type input "1"
click at [810, 689] on div "Select..." at bounding box center [877, 694] width 261 height 20
click at [812, 621] on div "In-House Paint/Powder" at bounding box center [880, 622] width 276 height 21
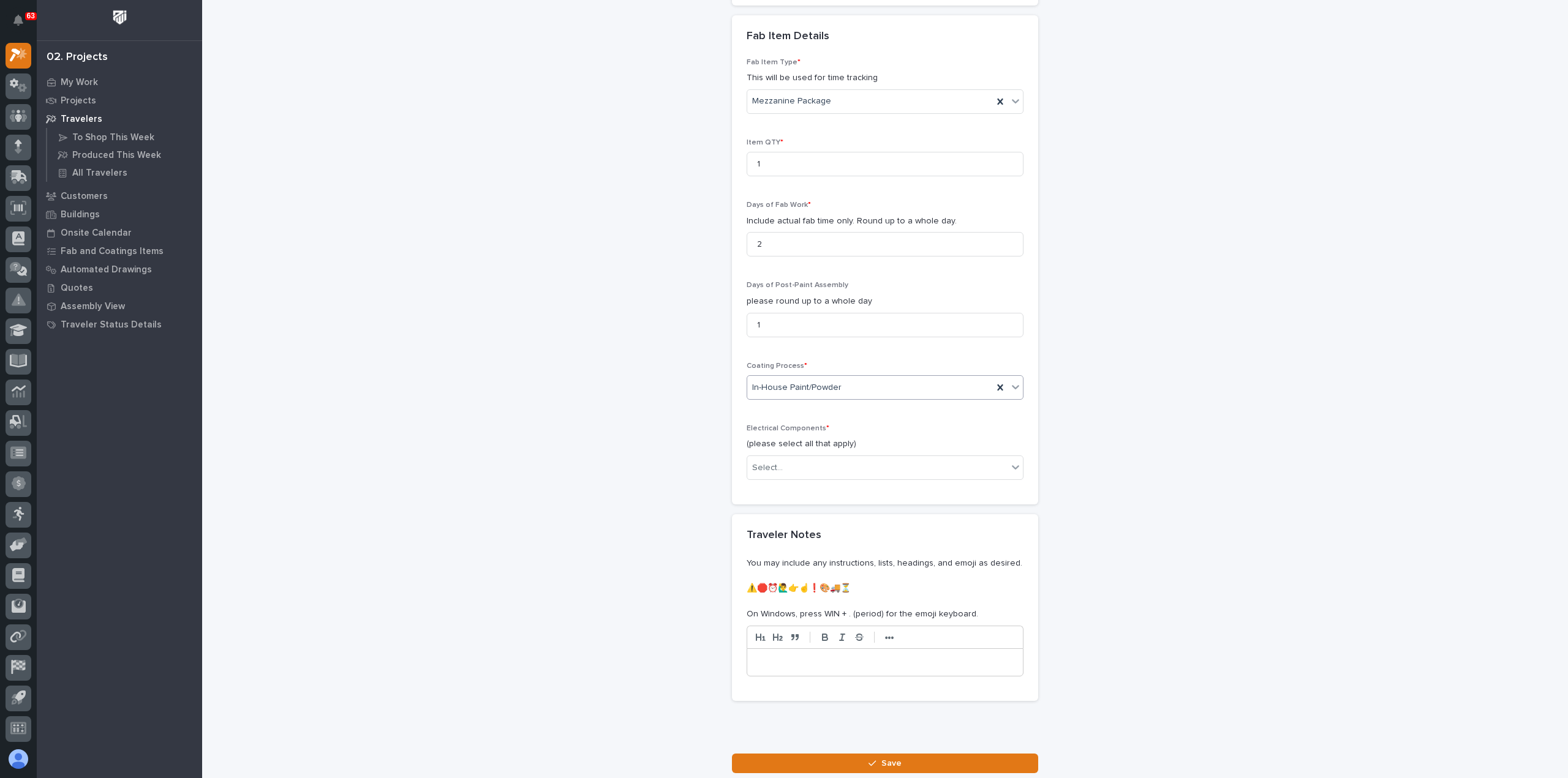
scroll to position [1228, 0]
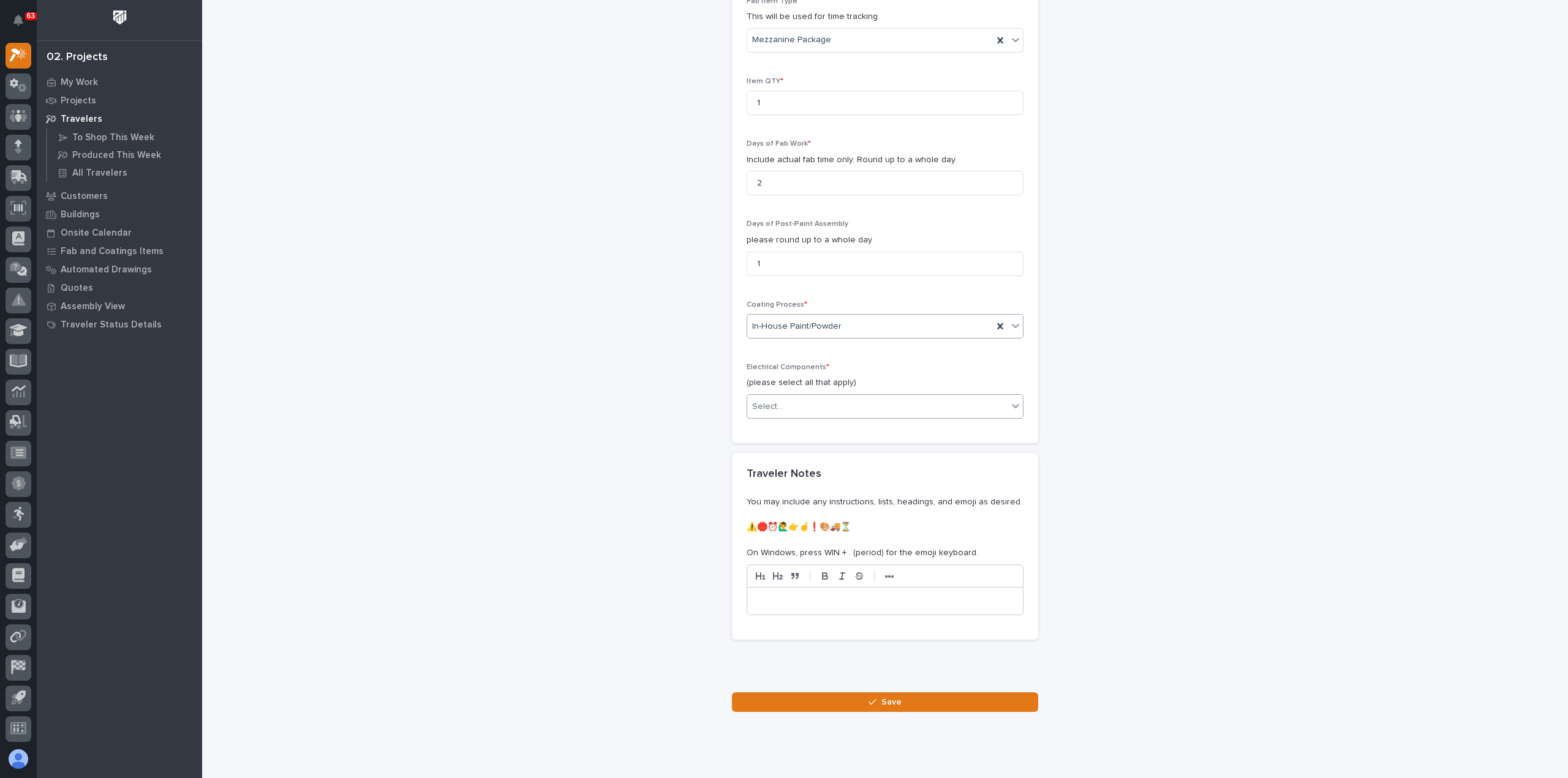
click at [788, 400] on div "Select..." at bounding box center [877, 407] width 261 height 20
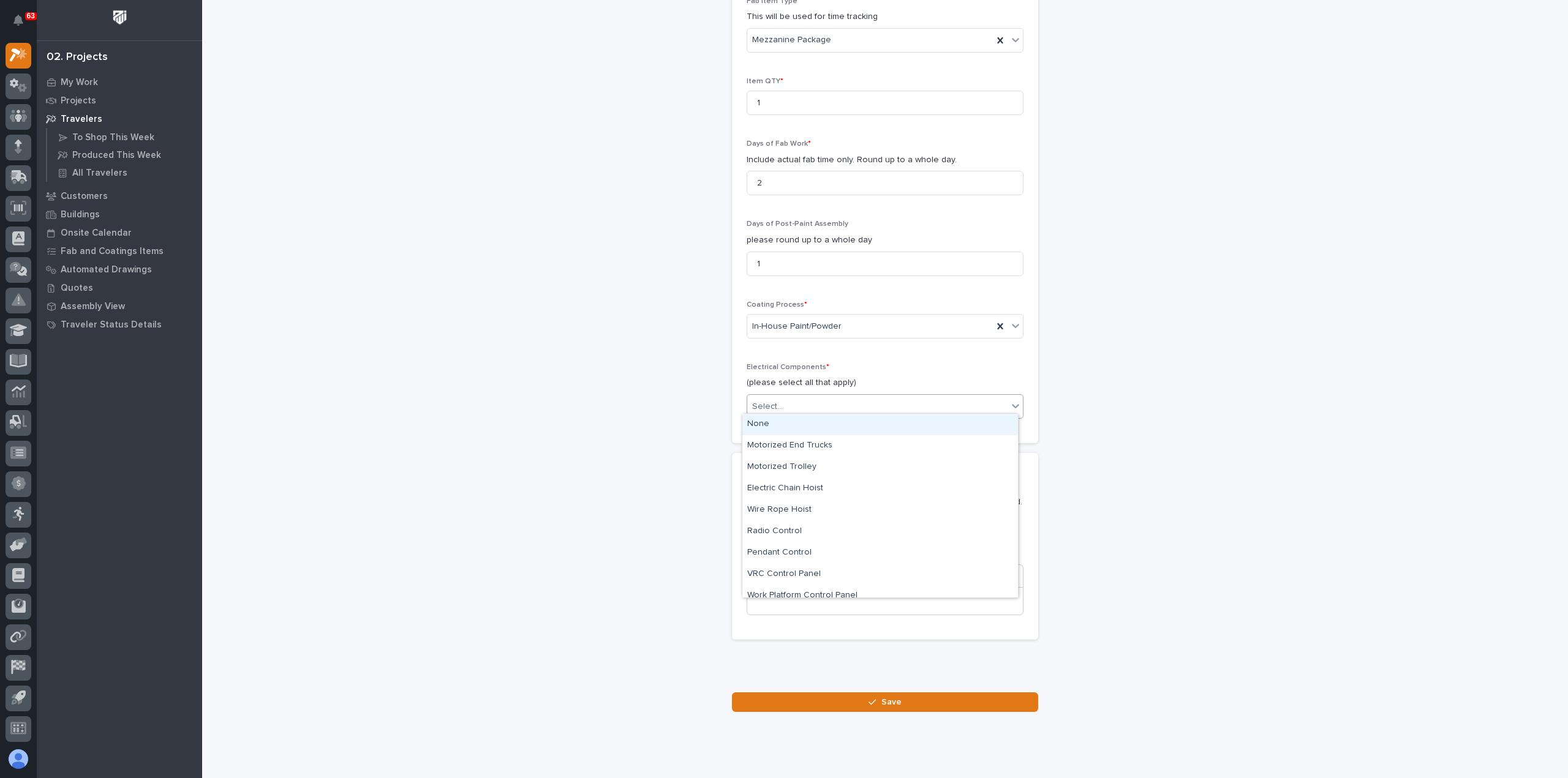
click at [785, 420] on div "None" at bounding box center [880, 424] width 276 height 21
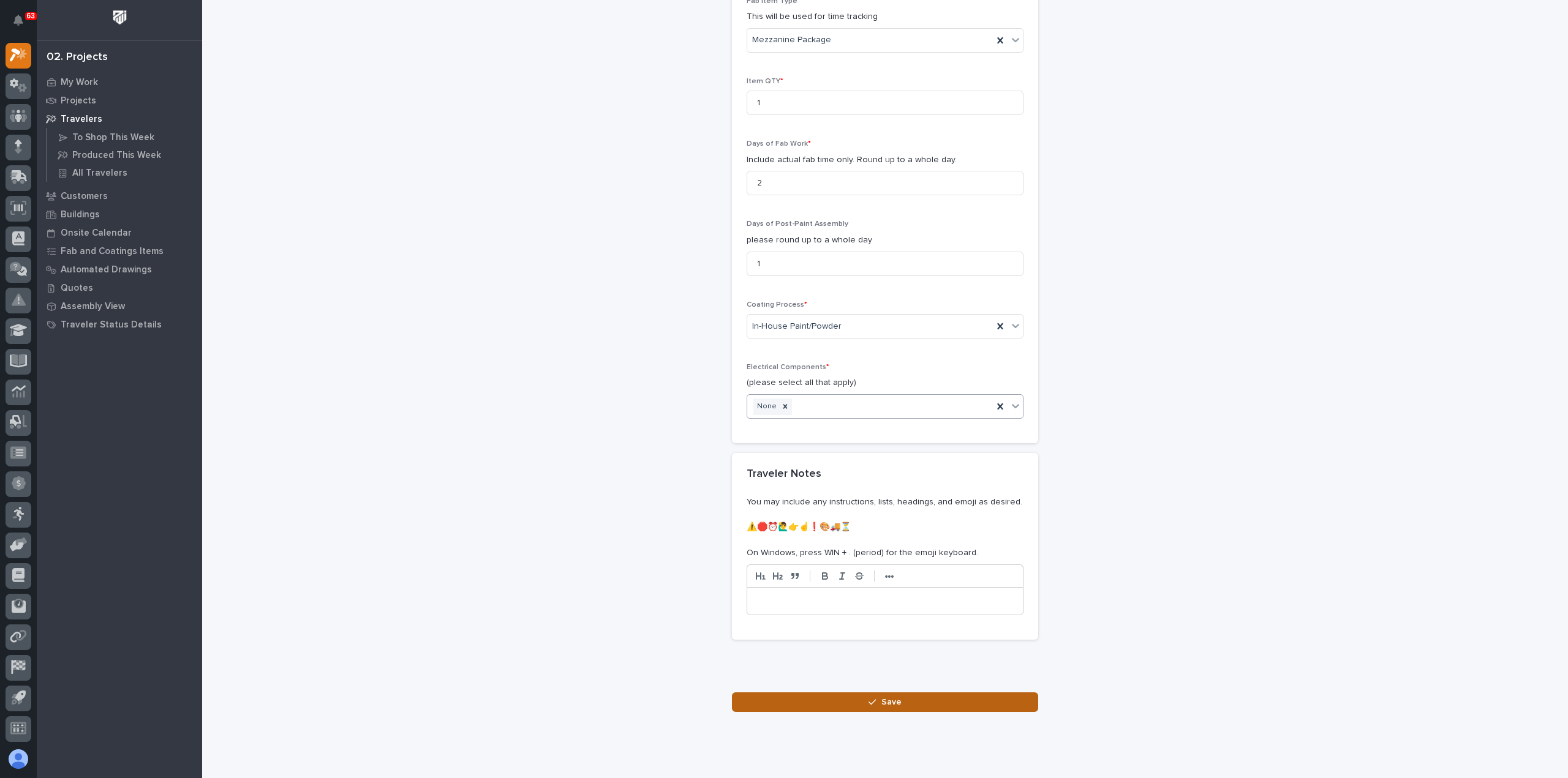
click at [857, 699] on button "Save" at bounding box center [885, 702] width 306 height 20
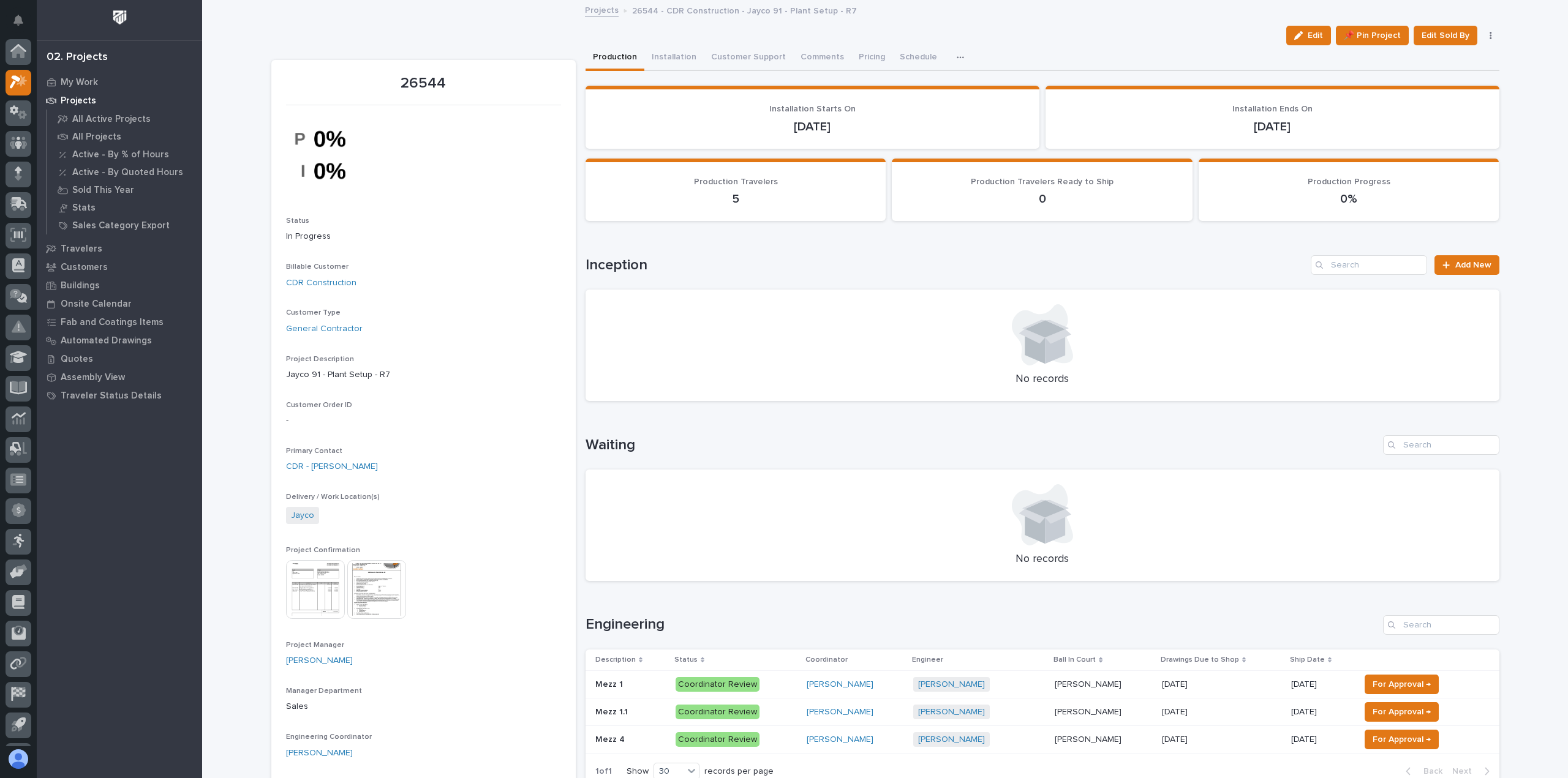
scroll to position [27, 0]
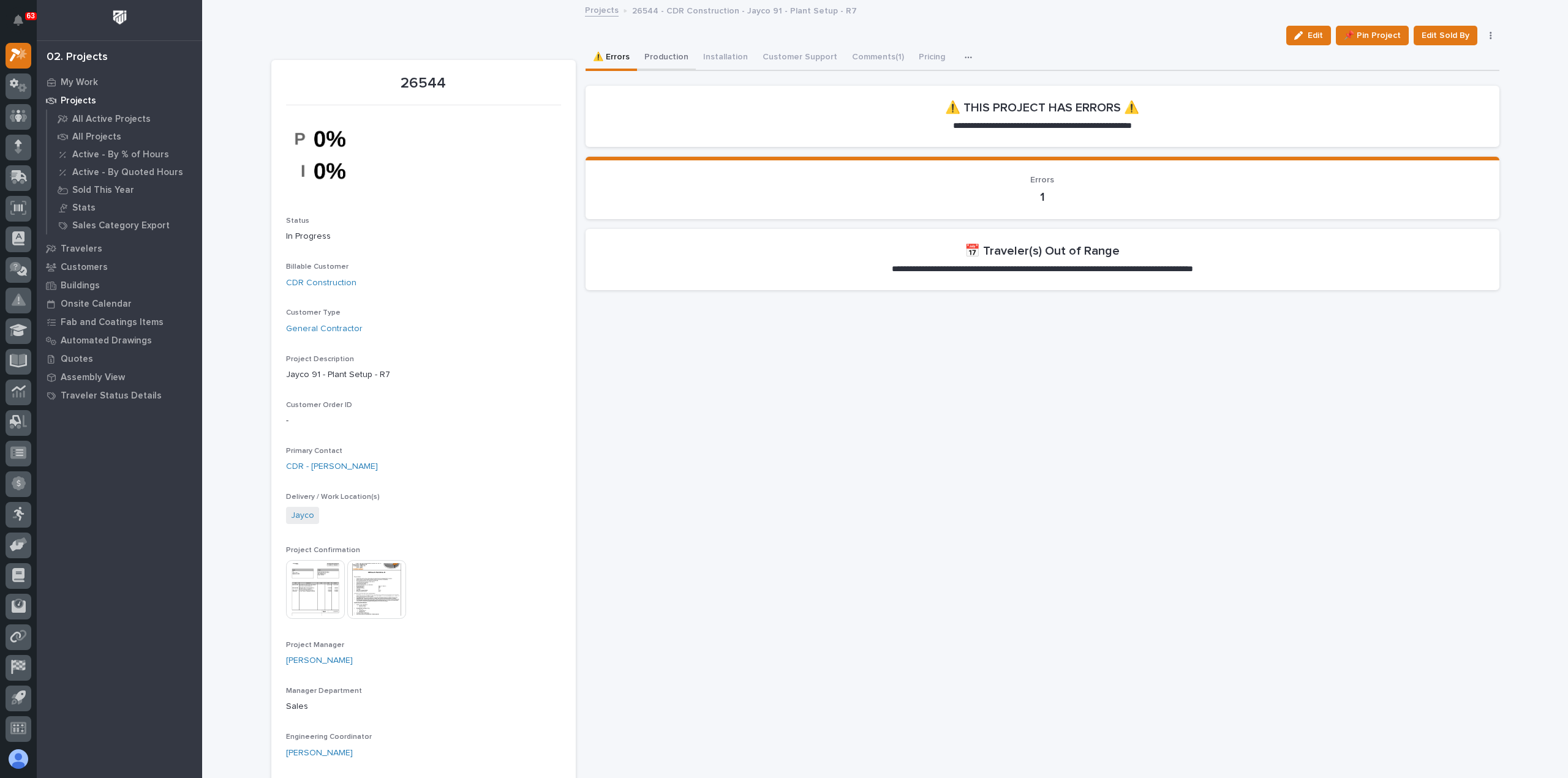
click at [655, 56] on button "Production" at bounding box center [667, 58] width 59 height 26
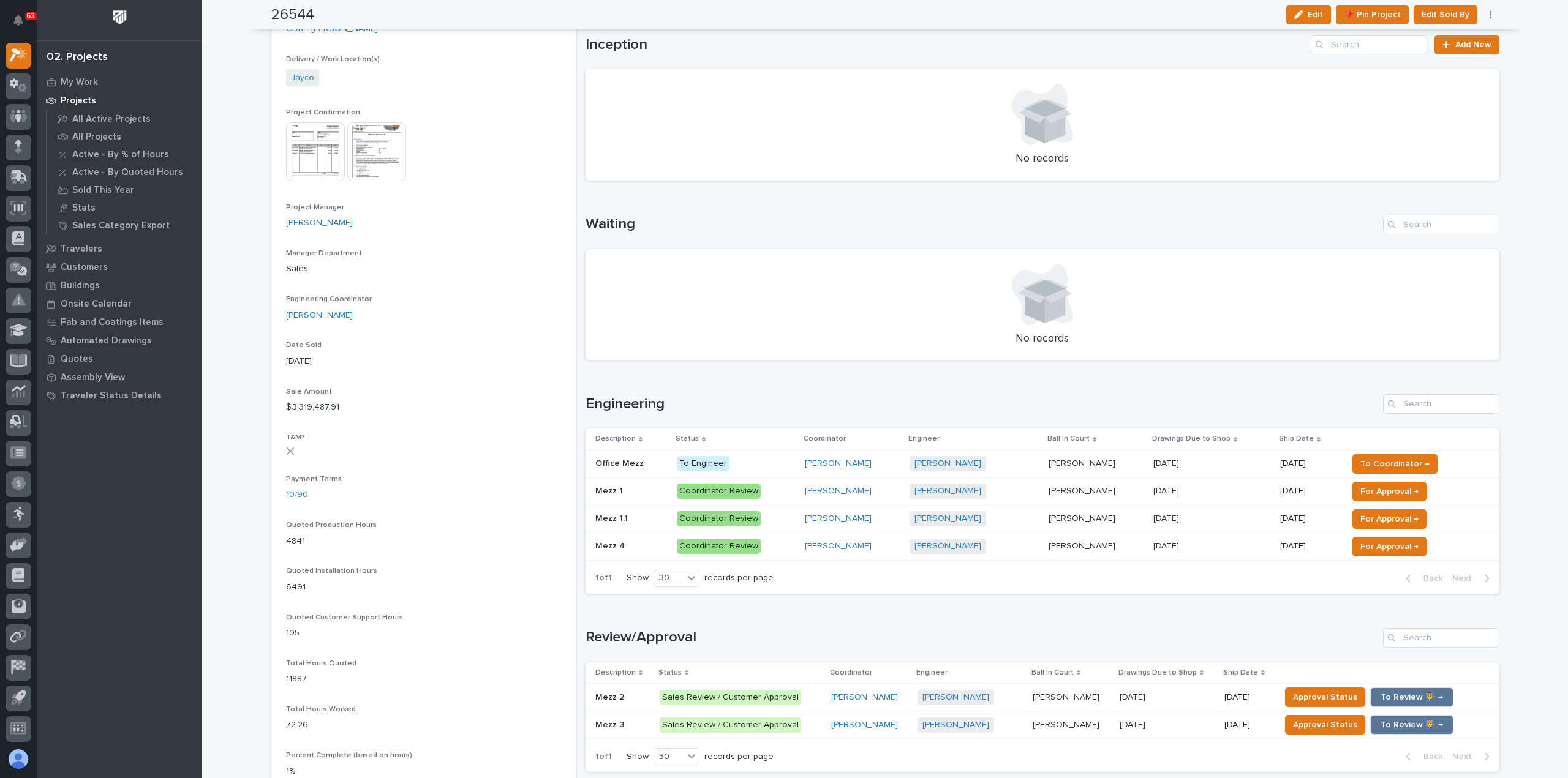
scroll to position [490, 0]
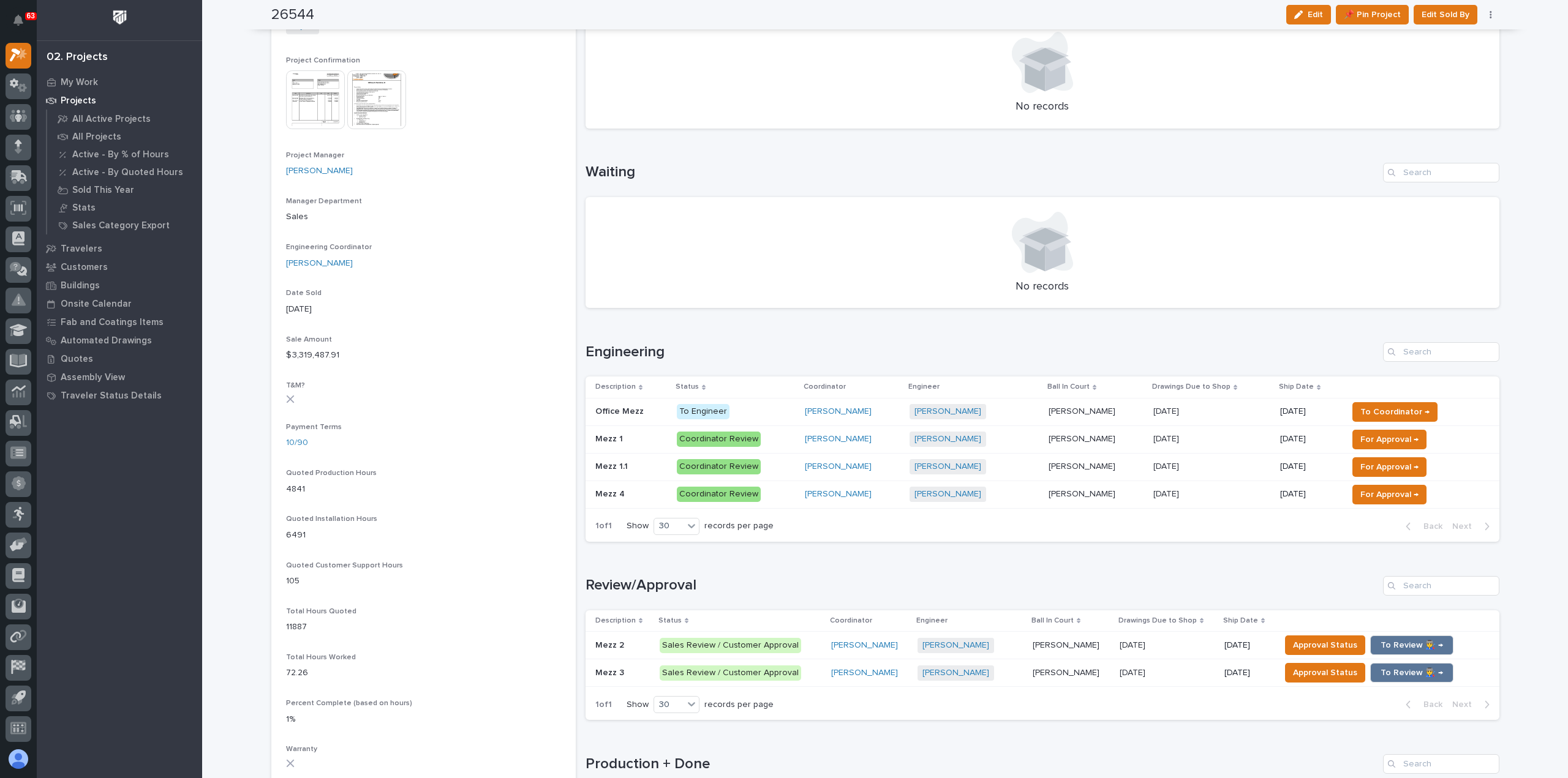
click at [984, 406] on div "[PERSON_NAME] + 0" at bounding box center [974, 411] width 129 height 15
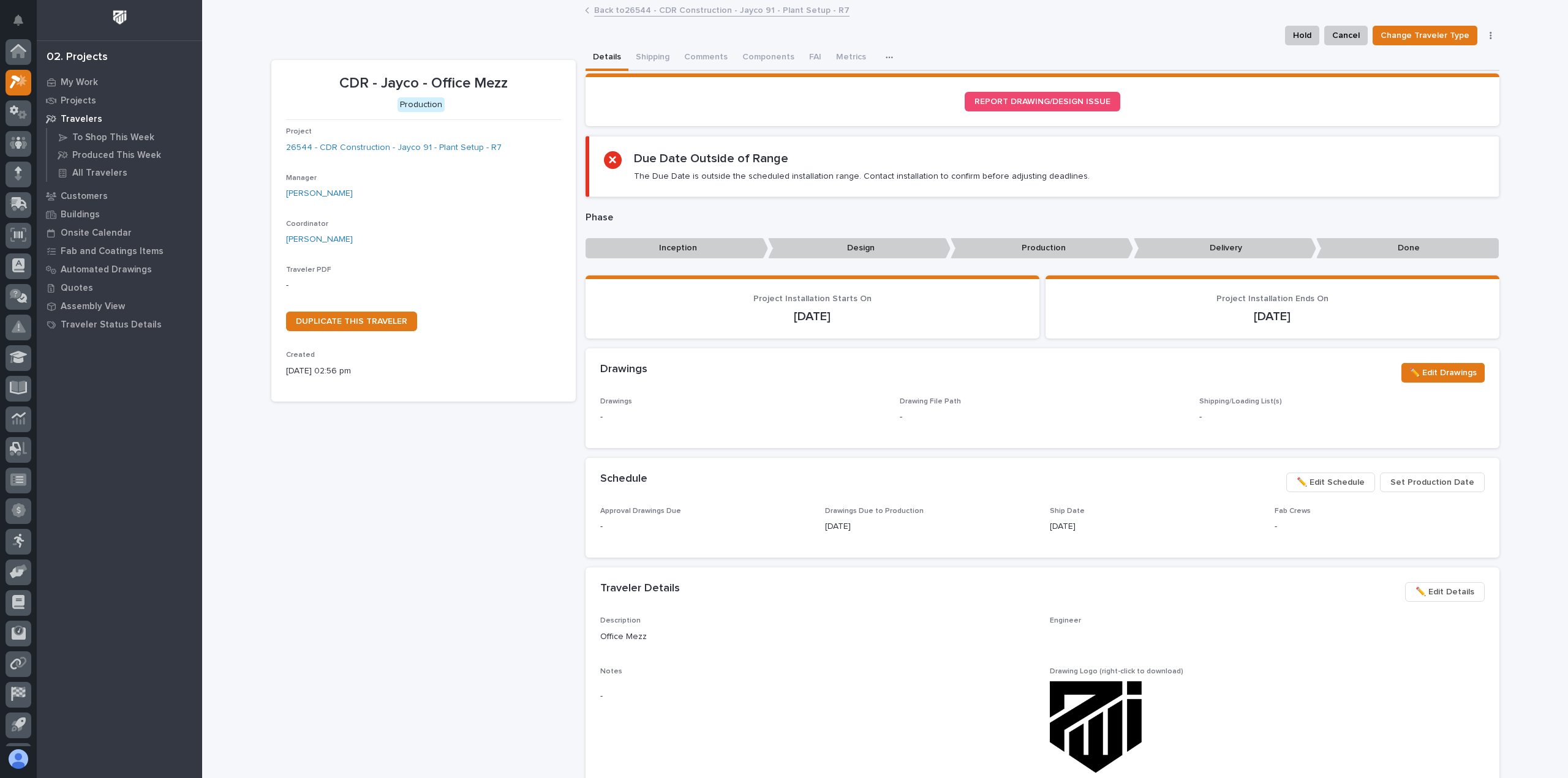
scroll to position [27, 0]
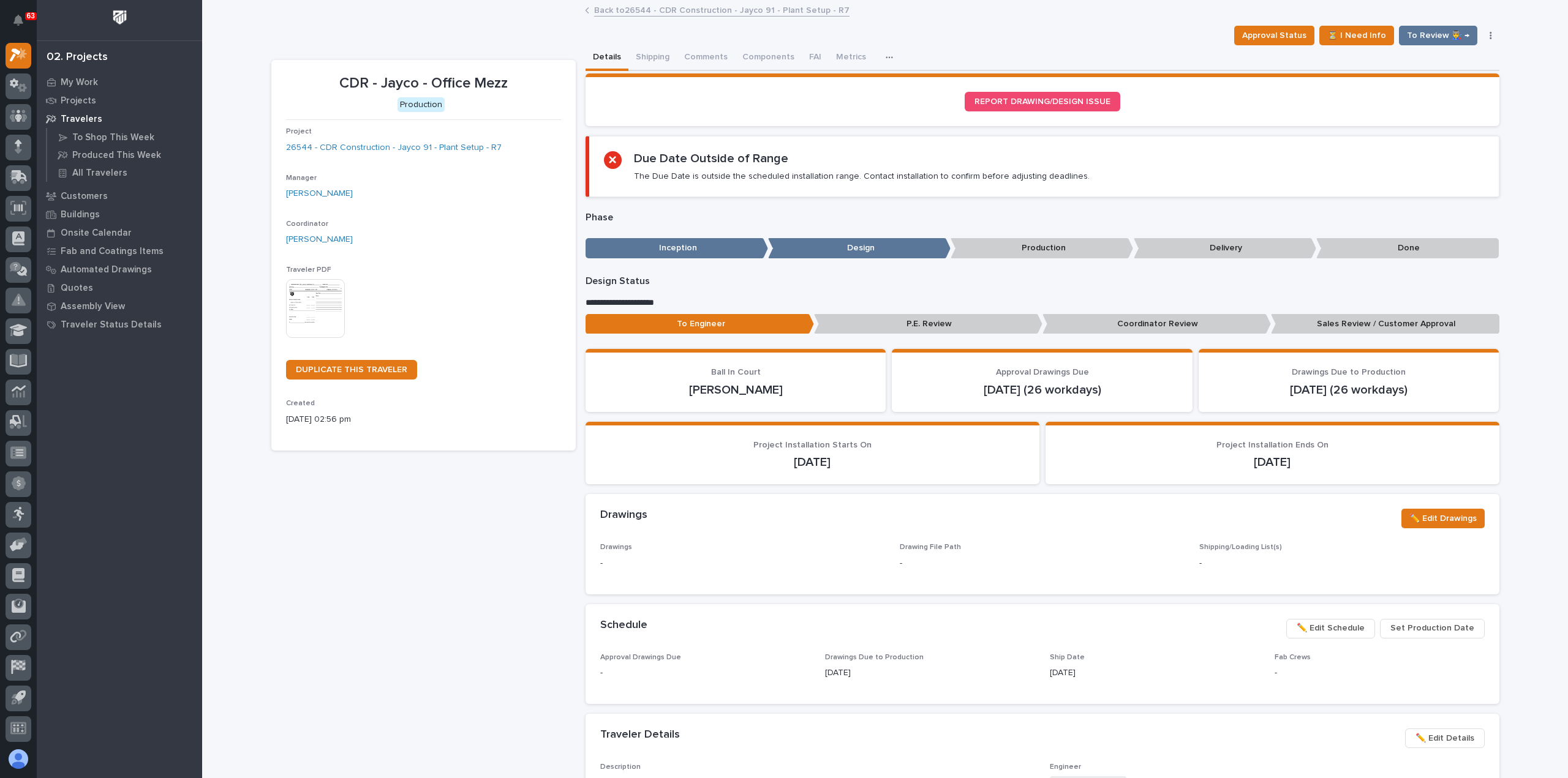
click at [323, 308] on img at bounding box center [316, 309] width 59 height 59
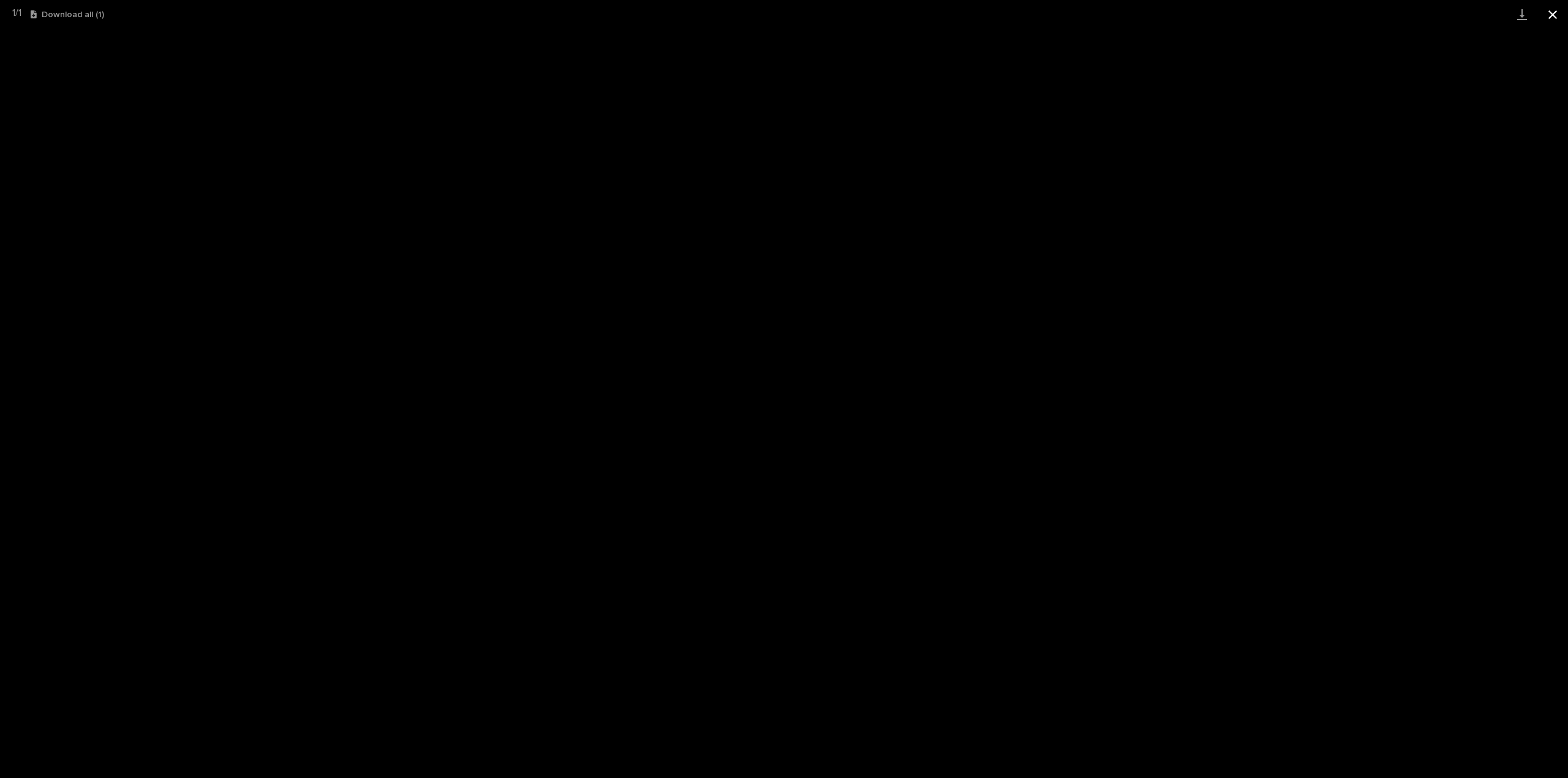
click at [1549, 13] on button "Close gallery" at bounding box center [1553, 14] width 31 height 29
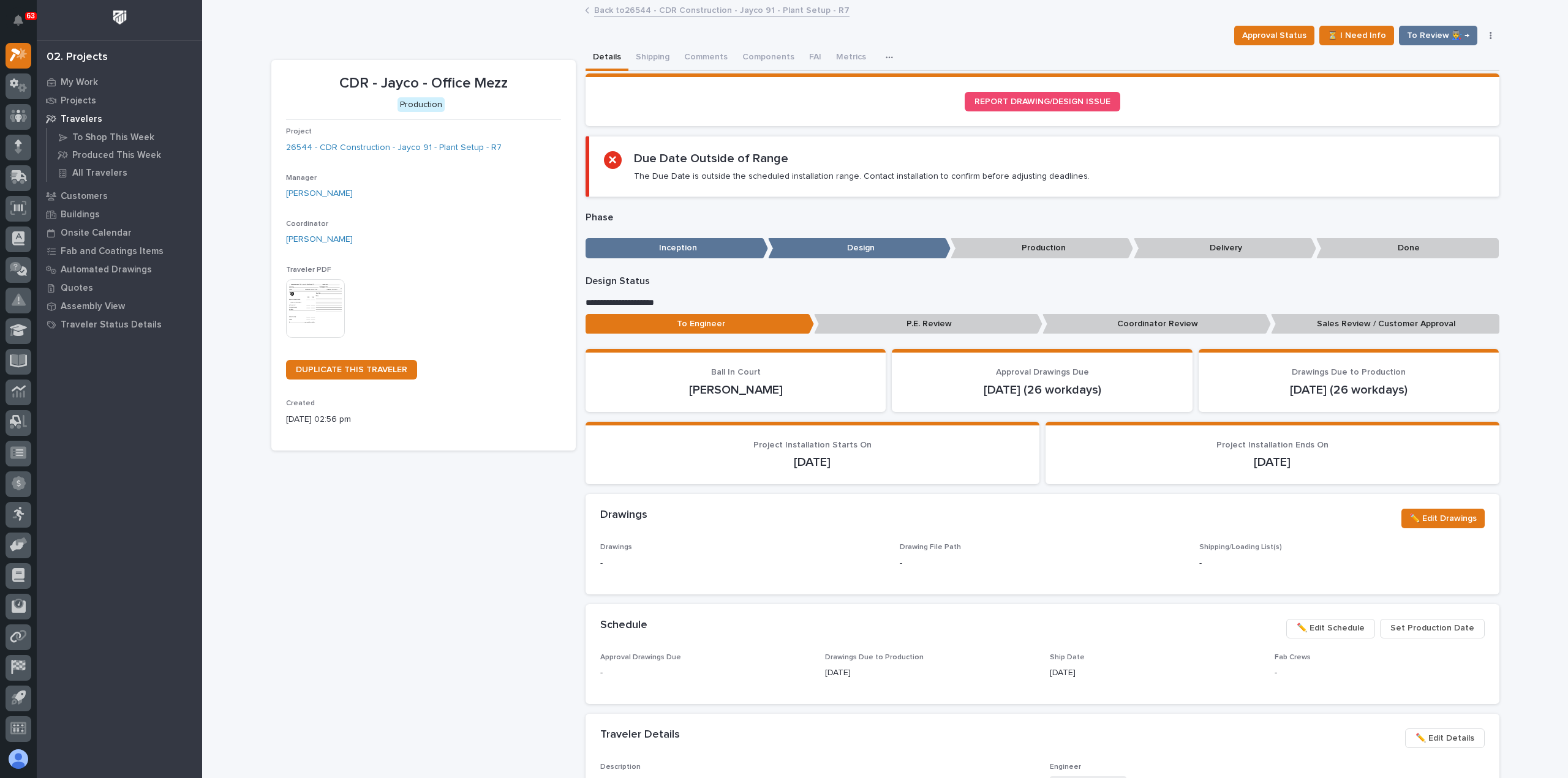
click at [638, 12] on link "Back to 26544 - CDR Construction - Jayco 91 - Plant Setup - R7" at bounding box center [722, 9] width 256 height 14
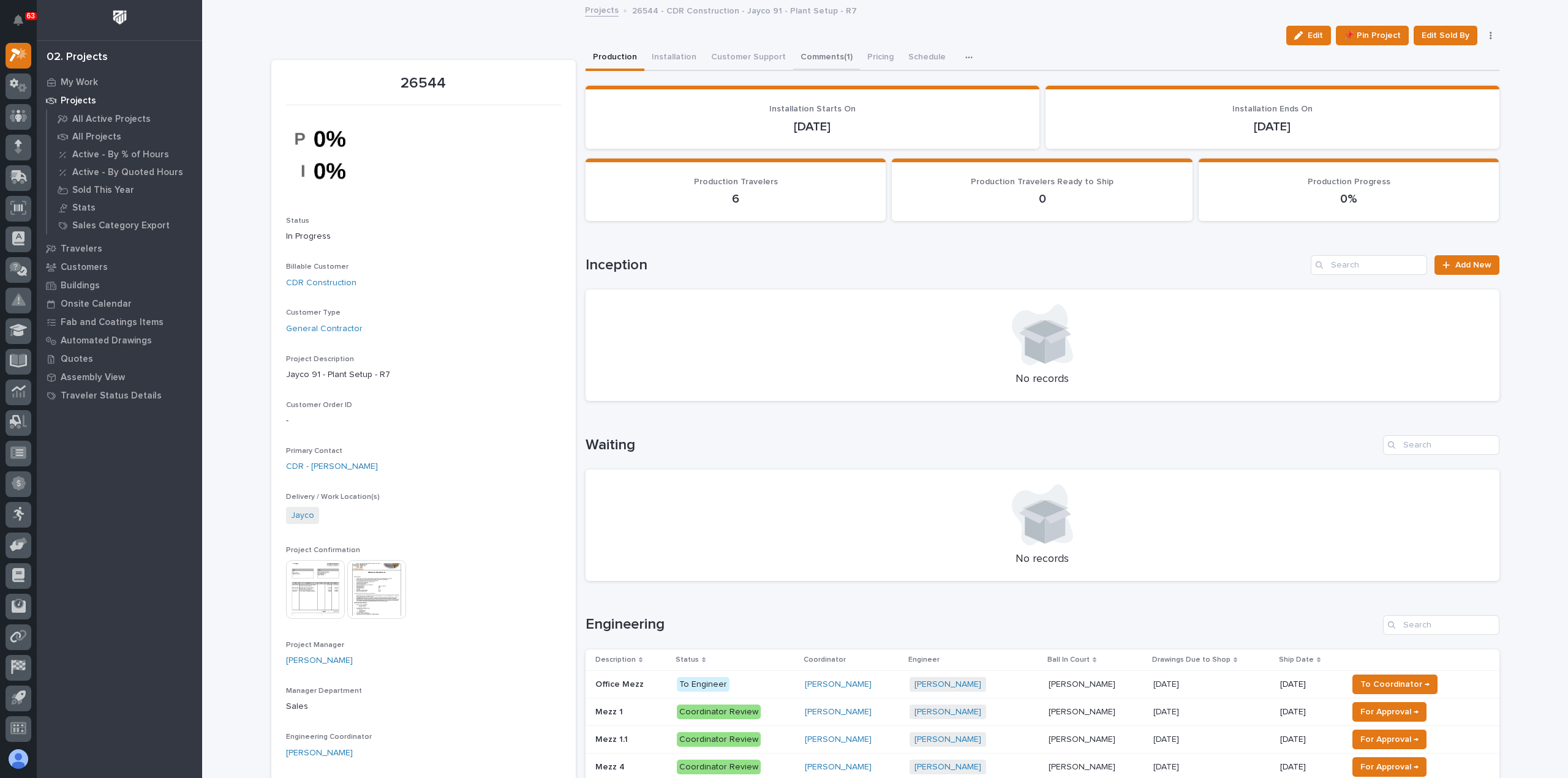
click at [811, 55] on button "Comments (1)" at bounding box center [826, 58] width 67 height 26
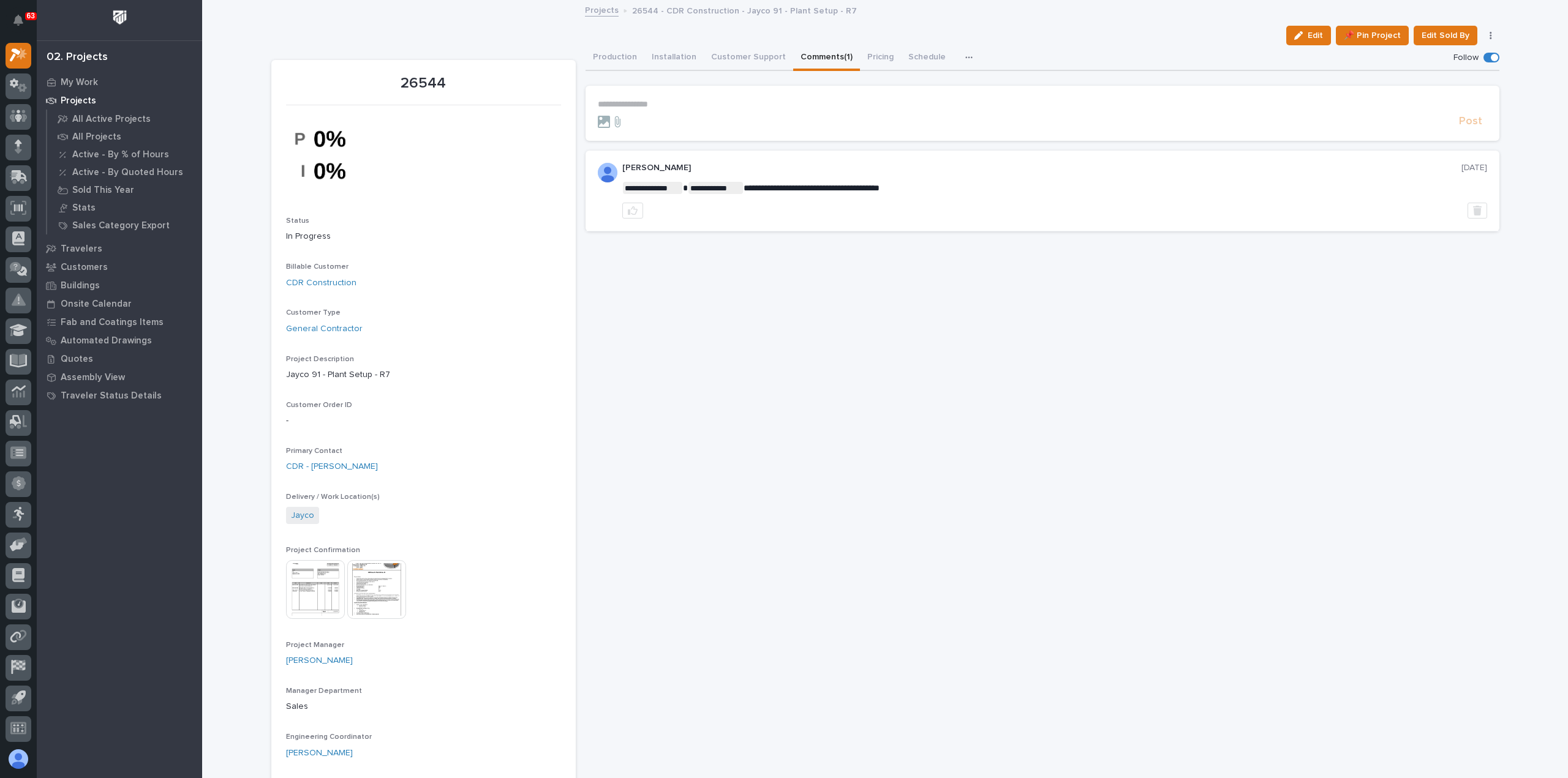
click at [609, 55] on button "Production" at bounding box center [615, 58] width 59 height 26
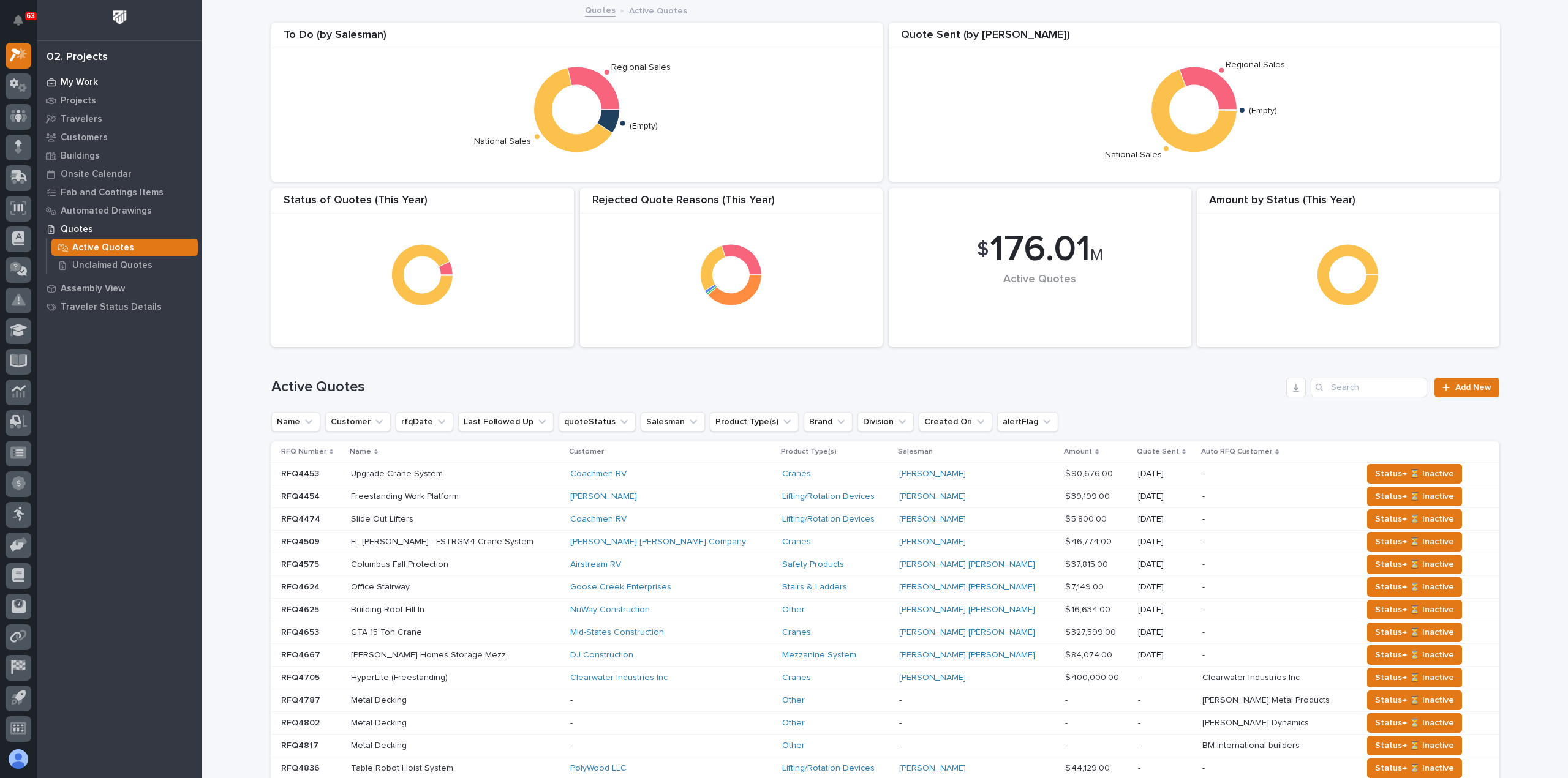
click at [74, 76] on div "My Work" at bounding box center [119, 82] width 159 height 17
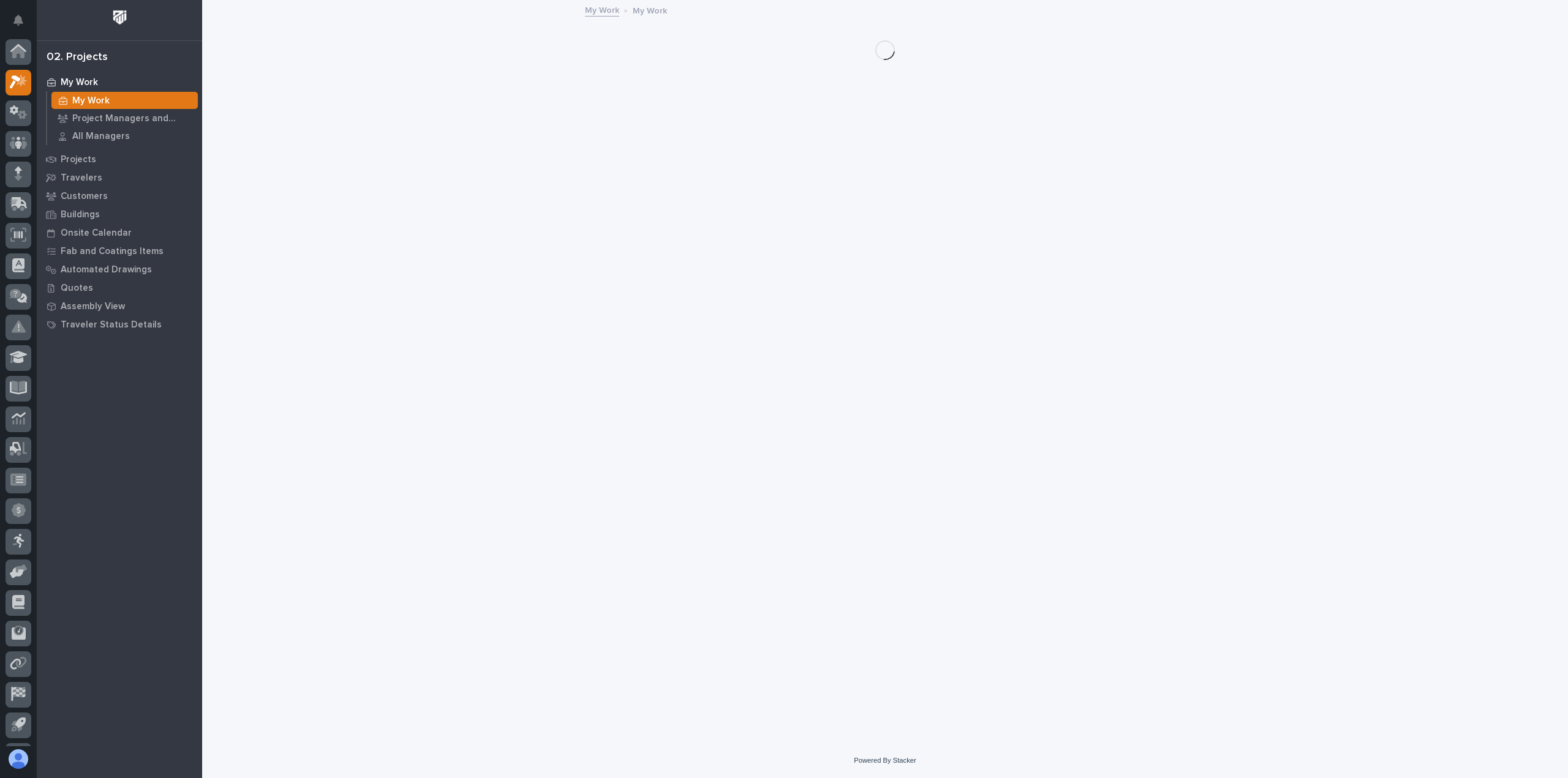
scroll to position [27, 0]
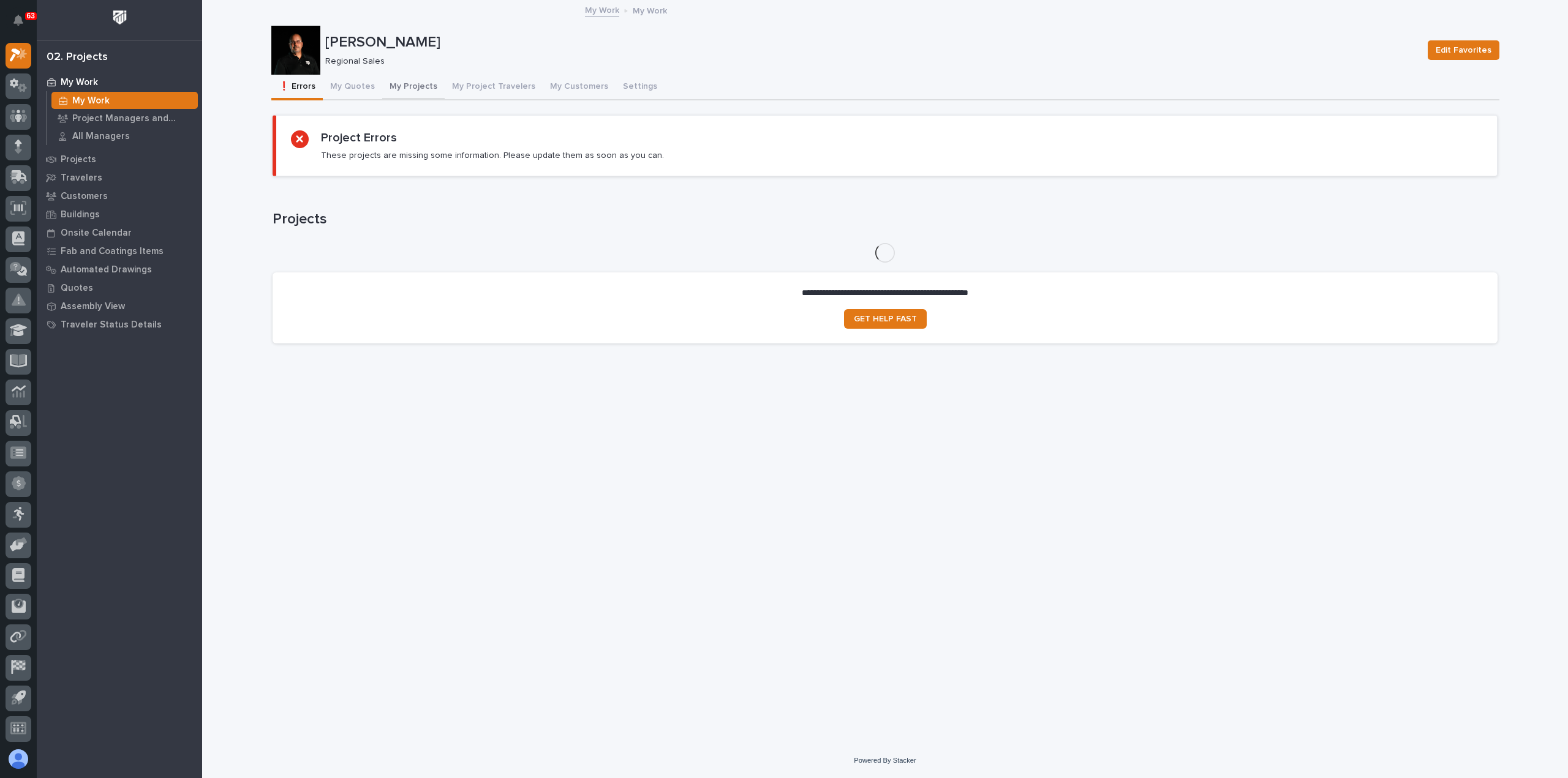
click at [410, 85] on button "My Projects" at bounding box center [414, 88] width 63 height 26
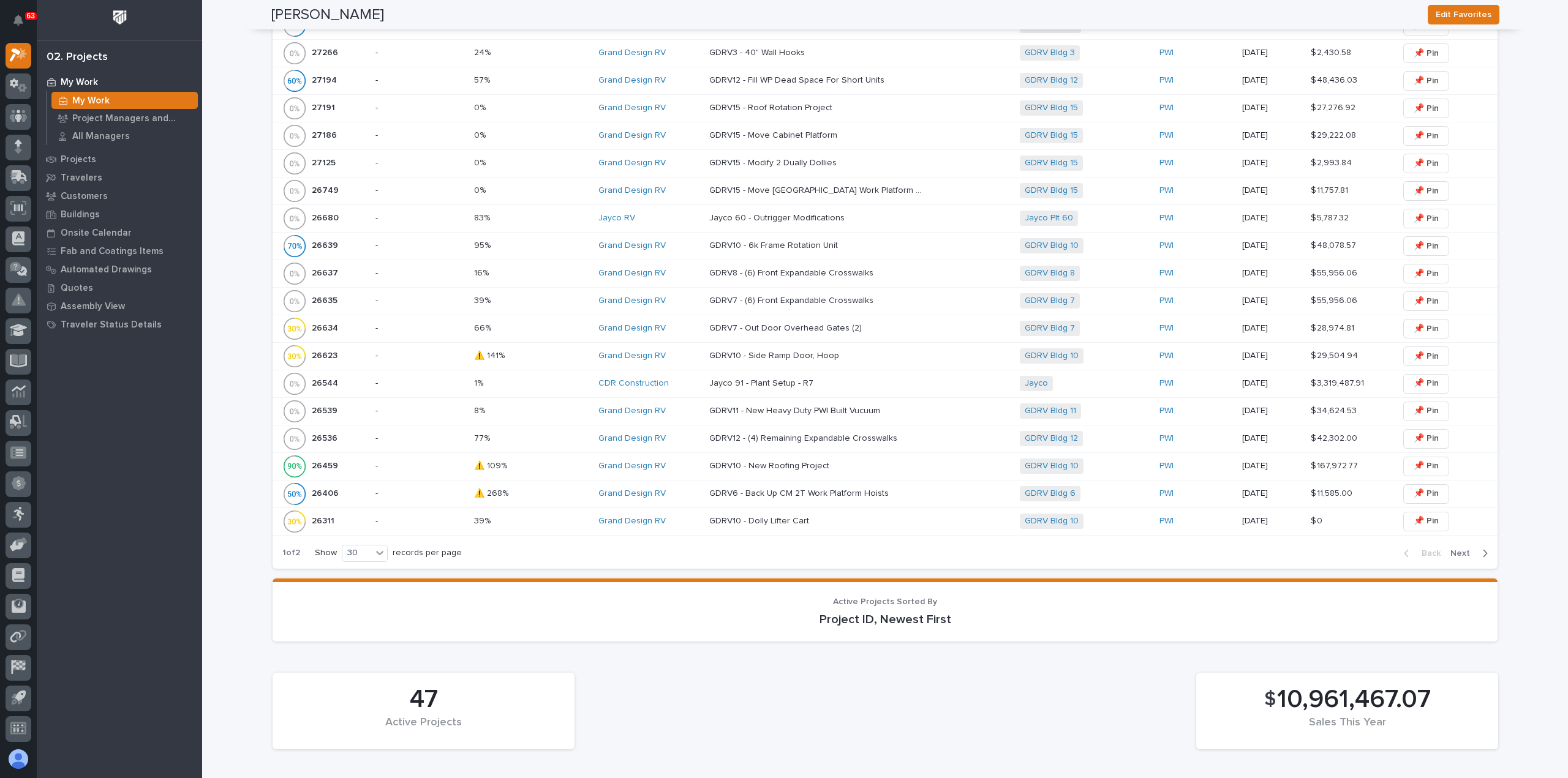
scroll to position [674, 0]
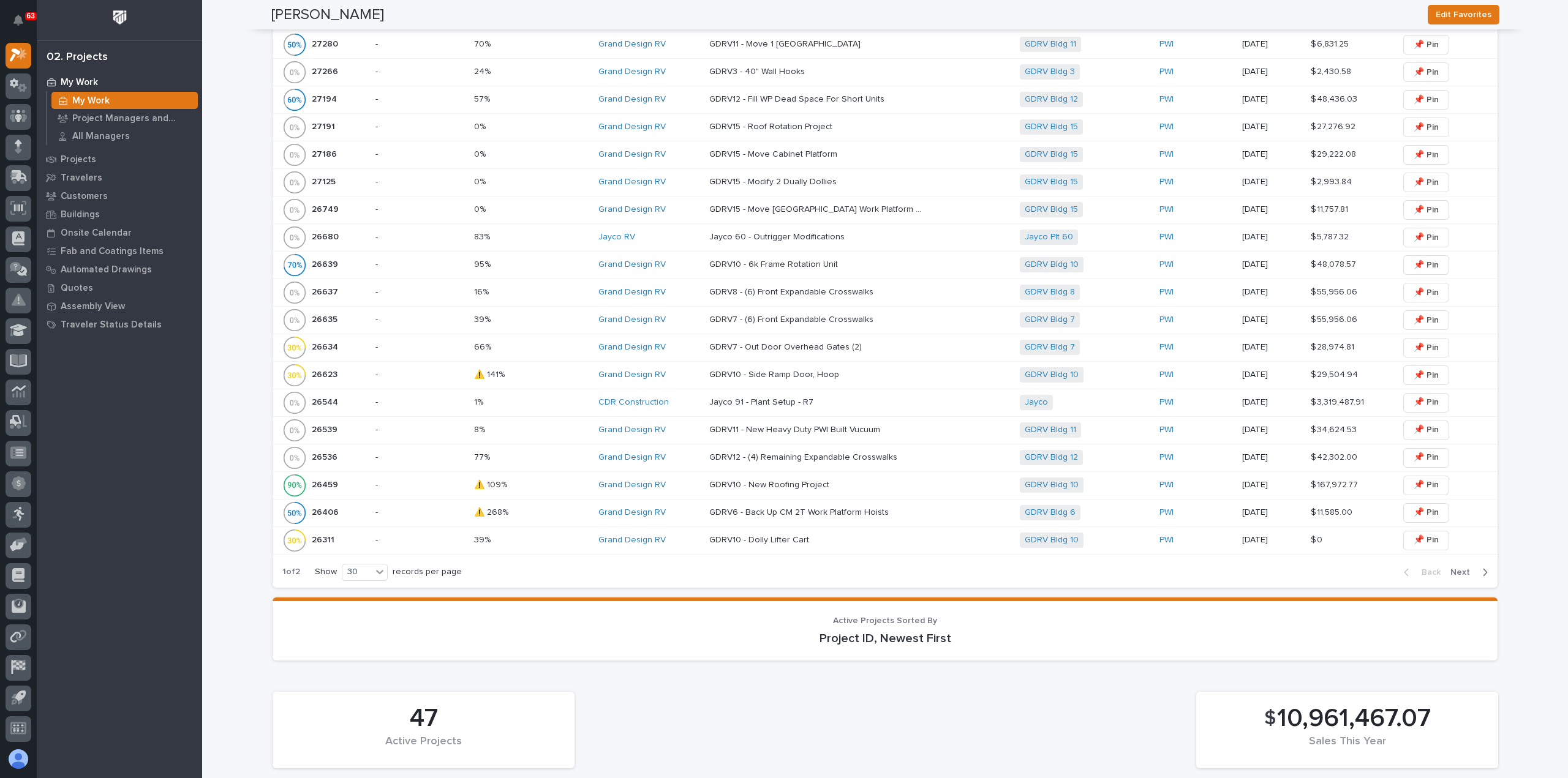
click at [528, 507] on p at bounding box center [531, 512] width 115 height 10
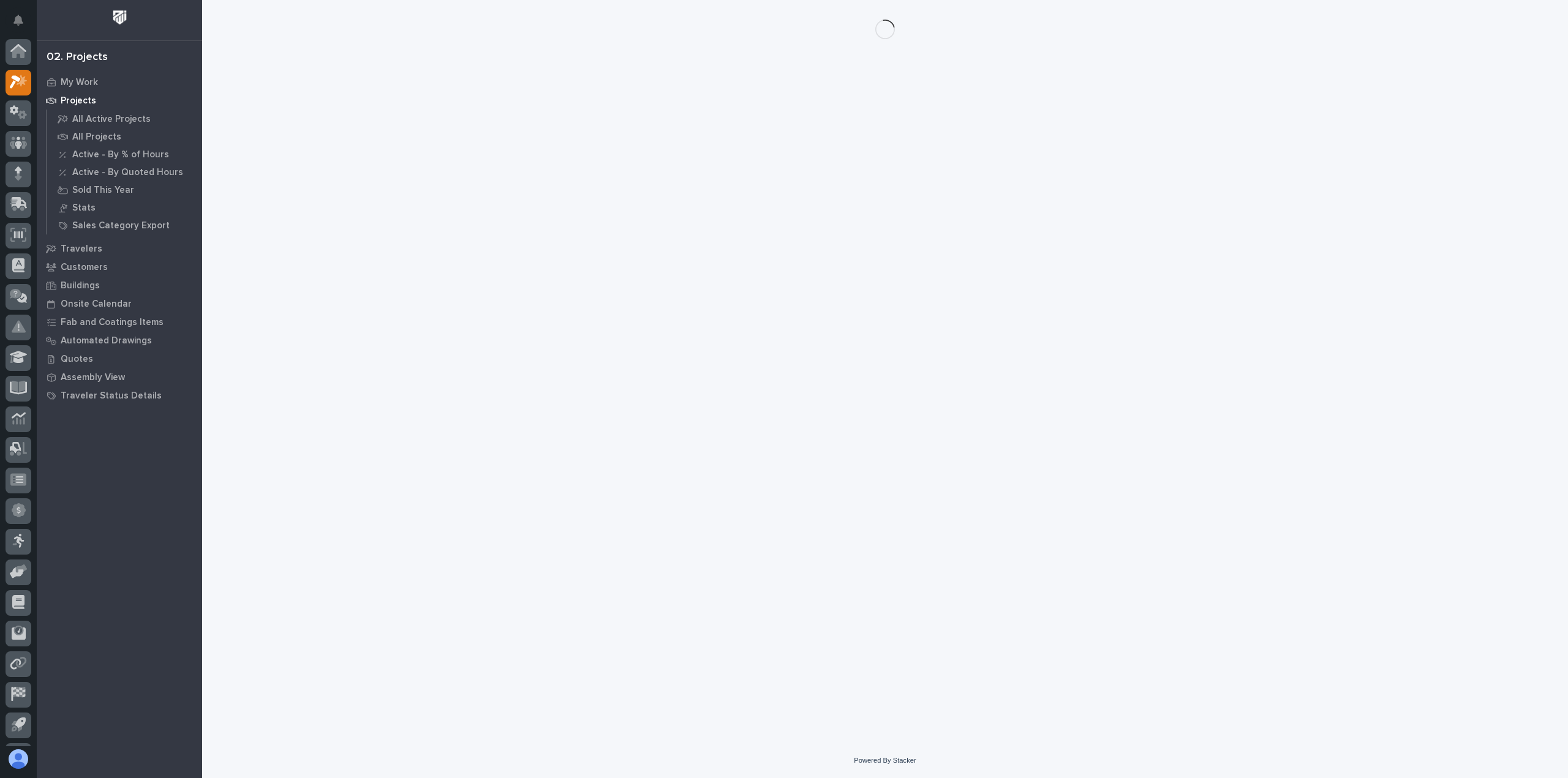
scroll to position [27, 0]
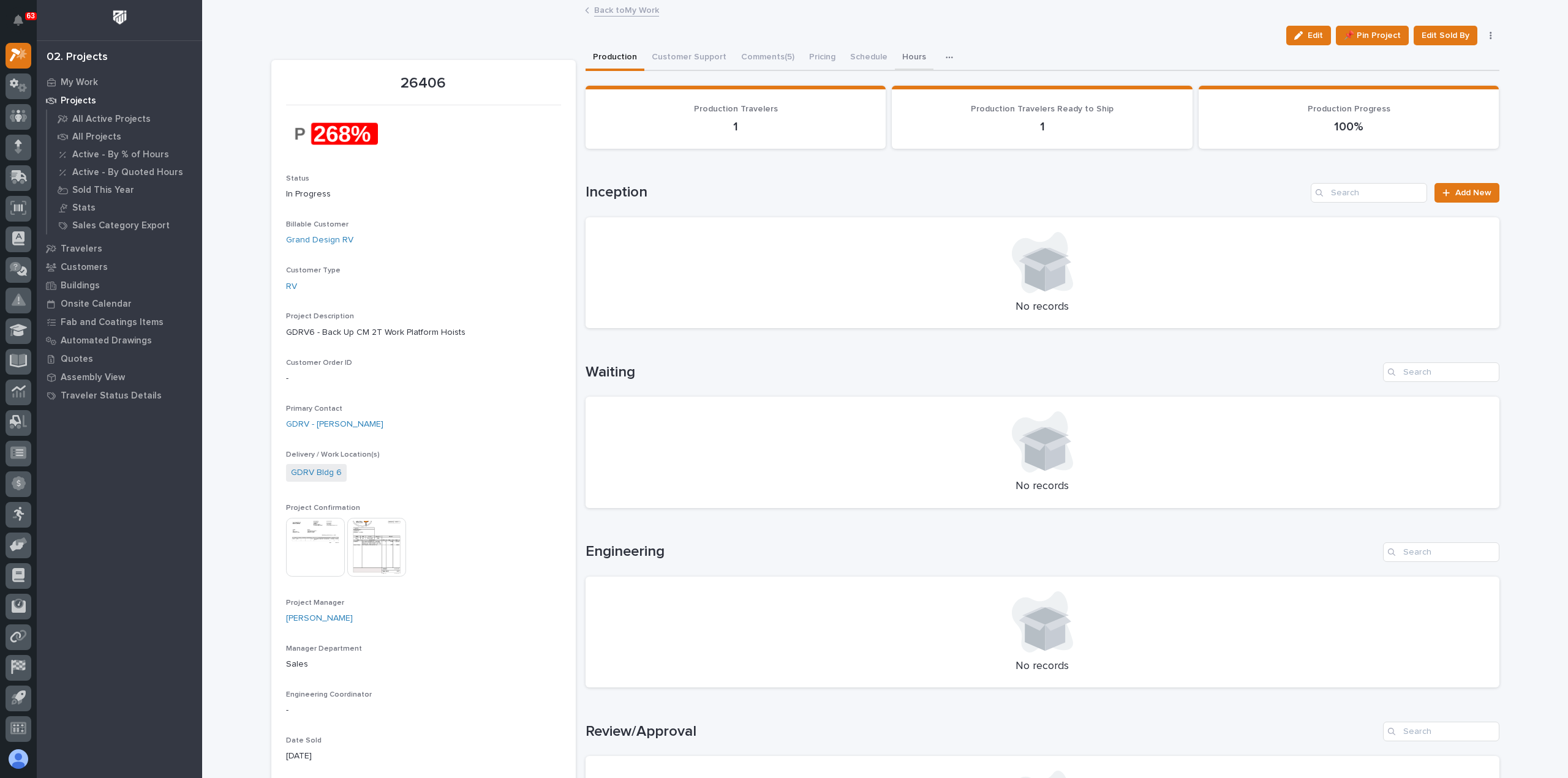
click at [900, 55] on button "Hours" at bounding box center [914, 58] width 39 height 26
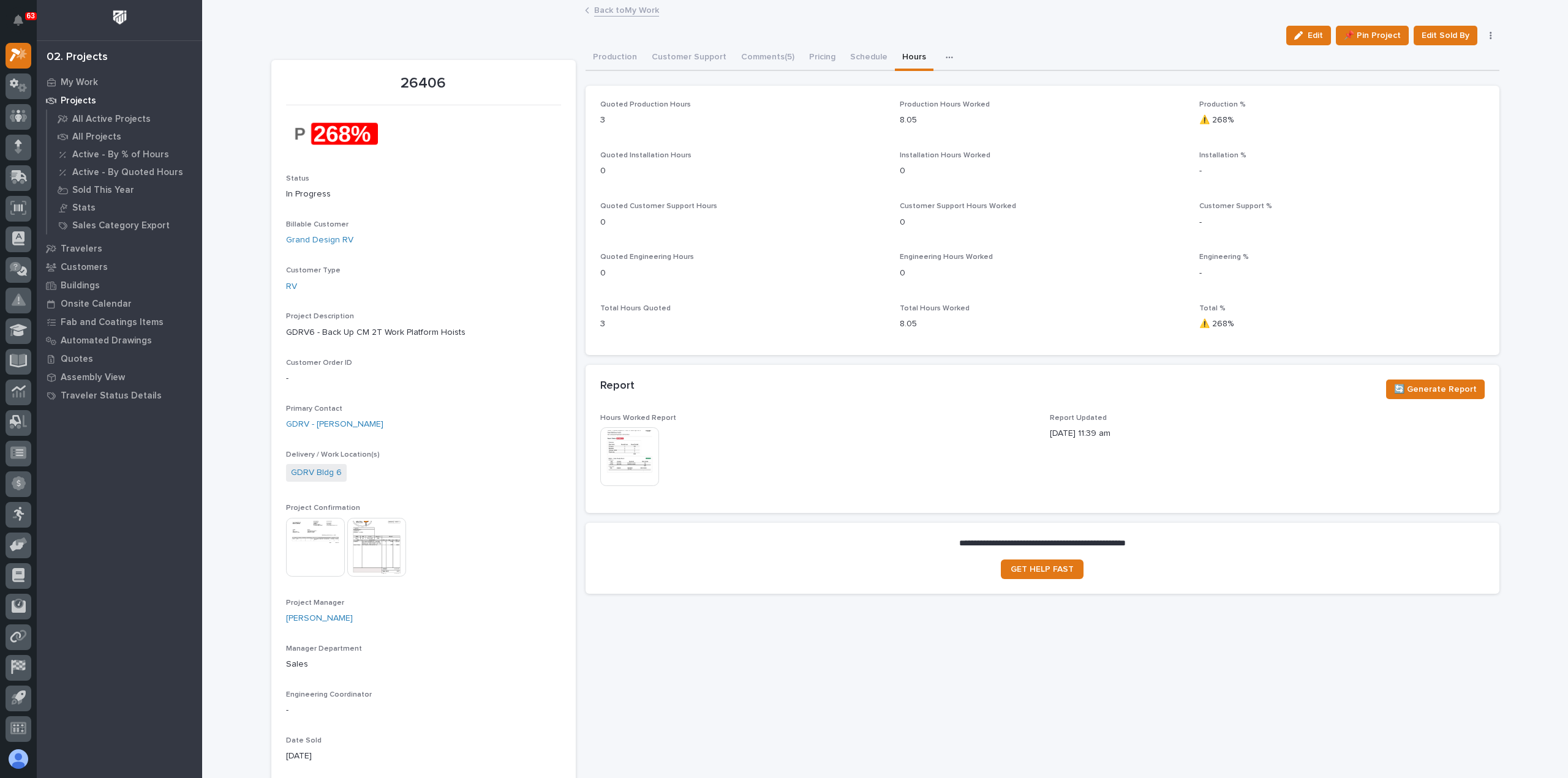
click at [608, 10] on link "Back to My Work" at bounding box center [627, 9] width 65 height 14
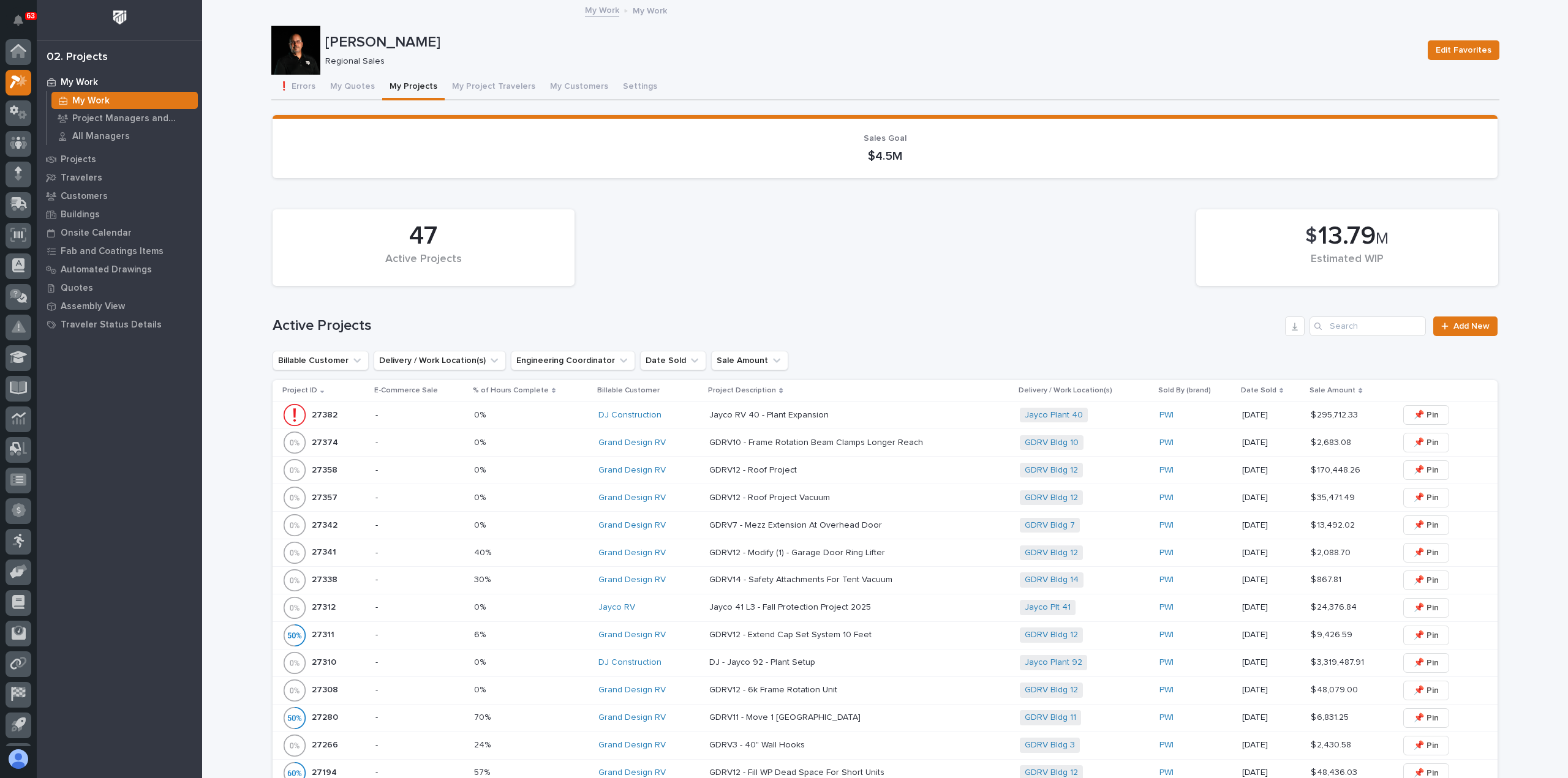
scroll to position [27, 0]
